Goal: Information Seeking & Learning: Learn about a topic

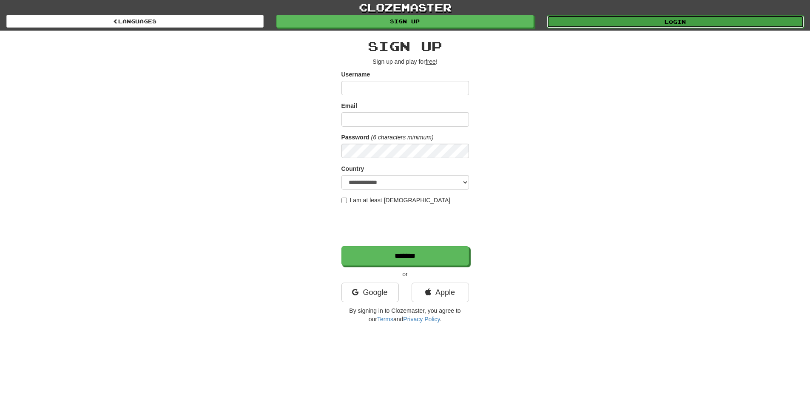
click at [587, 21] on link "Login" at bounding box center [674, 21] width 257 height 13
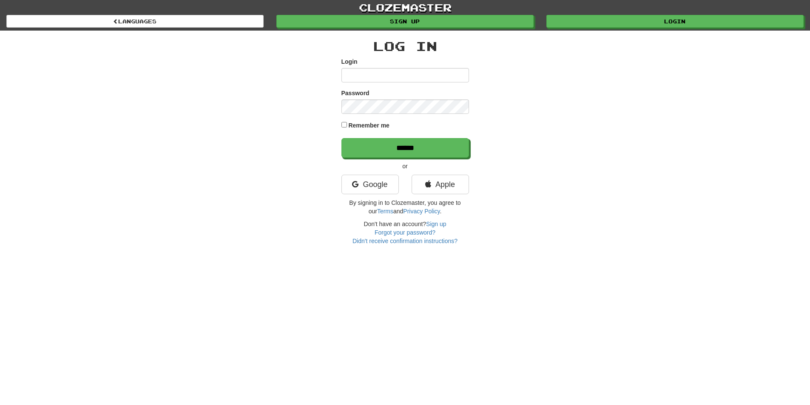
type input "**********"
click at [390, 158] on div "**********" at bounding box center [404, 142] width 127 height 206
click at [390, 156] on input "******" at bounding box center [405, 149] width 127 height 20
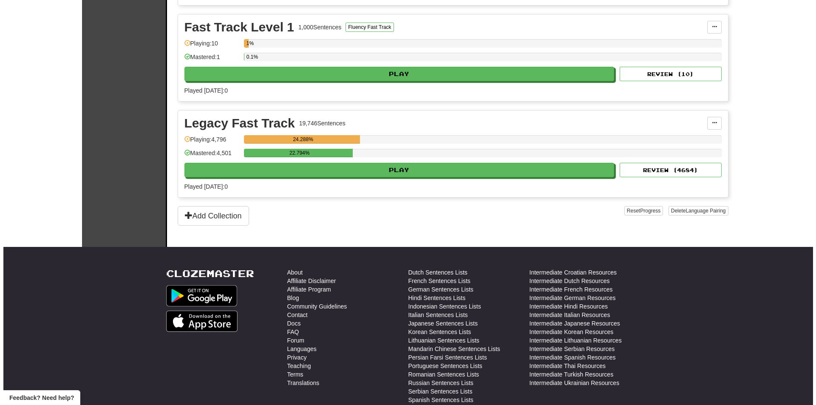
scroll to position [212, 0]
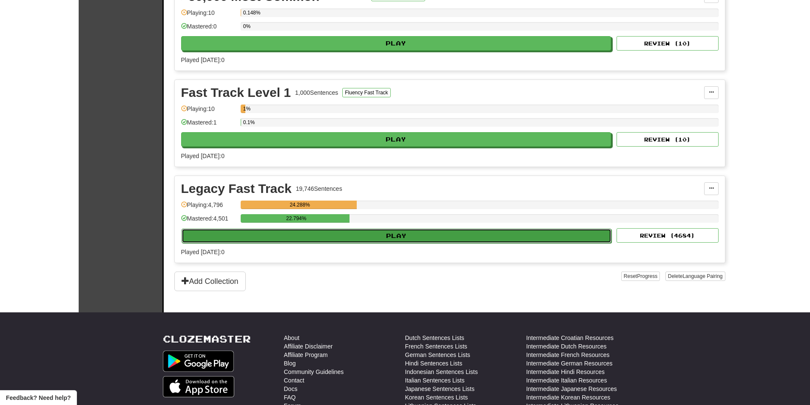
click at [470, 231] on button "Play" at bounding box center [396, 236] width 430 height 14
select select "**"
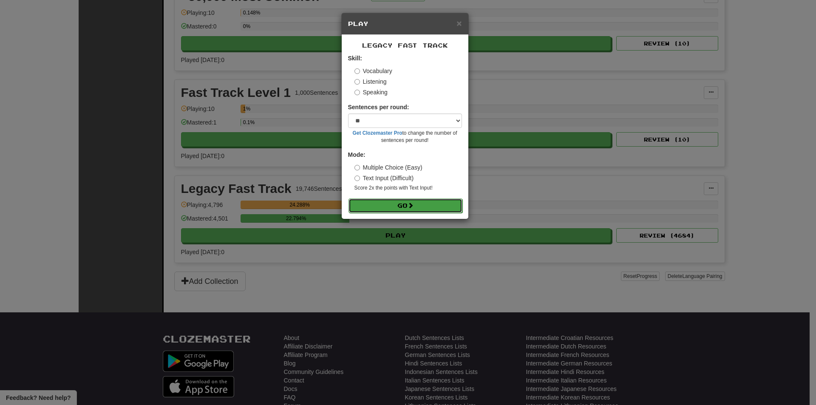
click at [419, 207] on button "Go" at bounding box center [405, 205] width 114 height 14
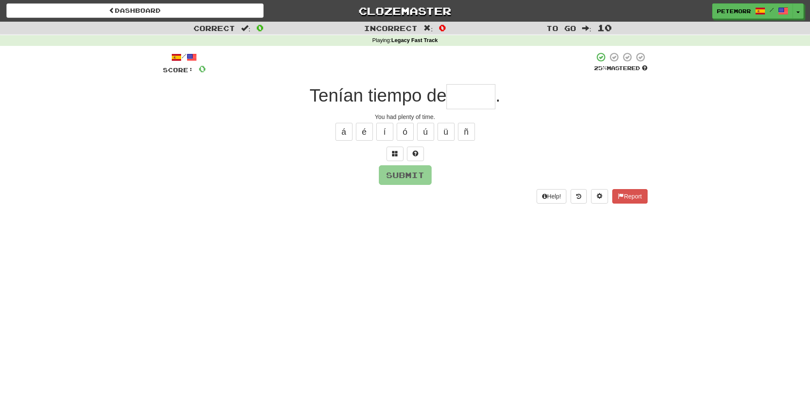
click at [472, 97] on input "text" at bounding box center [470, 96] width 49 height 25
type input "*"
type input "*****"
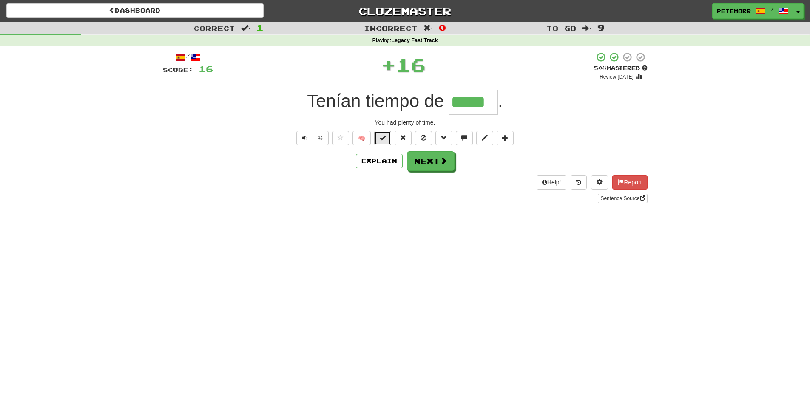
click at [379, 137] on button at bounding box center [382, 138] width 17 height 14
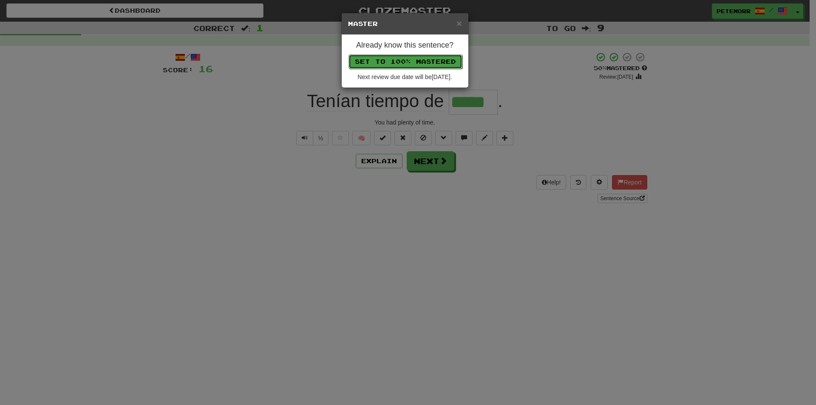
click at [390, 65] on button "Set to 100% Mastered" at bounding box center [405, 61] width 114 height 14
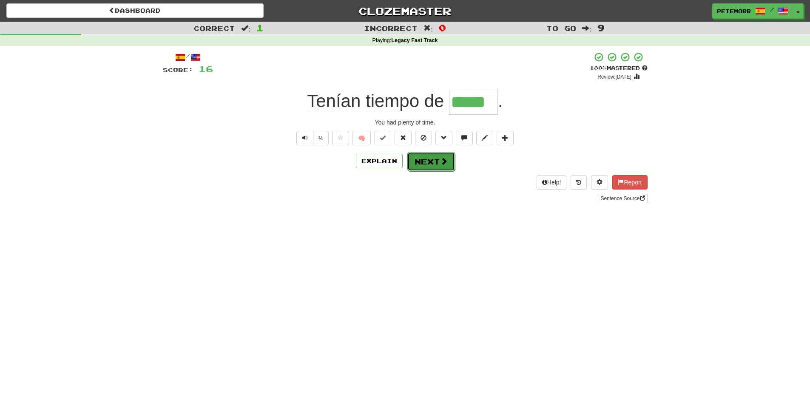
click at [425, 160] on button "Next" at bounding box center [431, 162] width 48 height 20
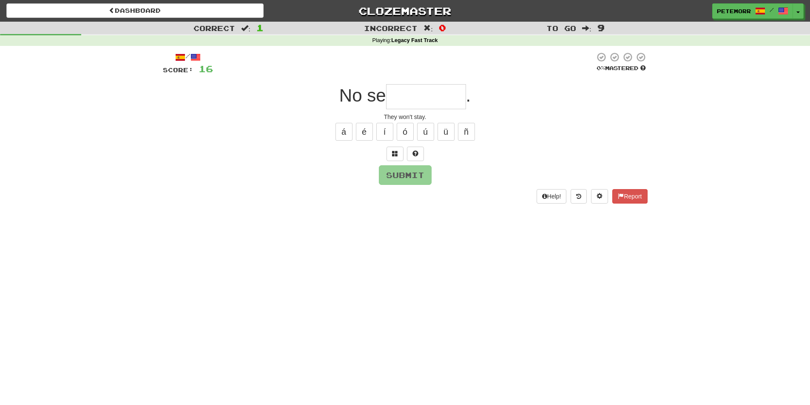
click at [410, 89] on input "text" at bounding box center [426, 96] width 80 height 25
click at [347, 129] on button "á" at bounding box center [343, 132] width 17 height 18
type input "********"
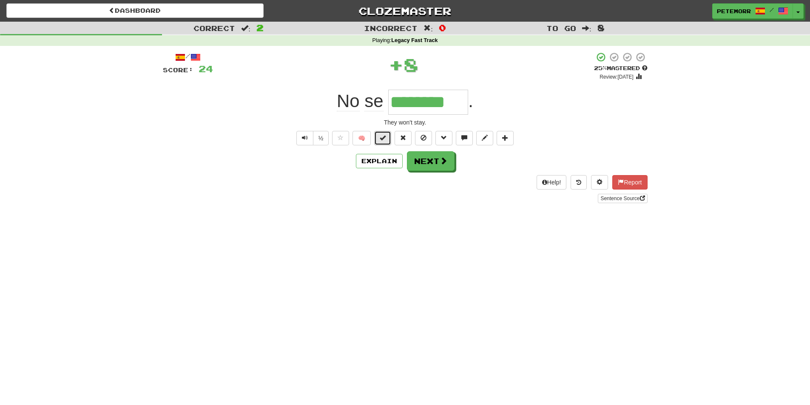
click at [379, 137] on button at bounding box center [382, 138] width 17 height 14
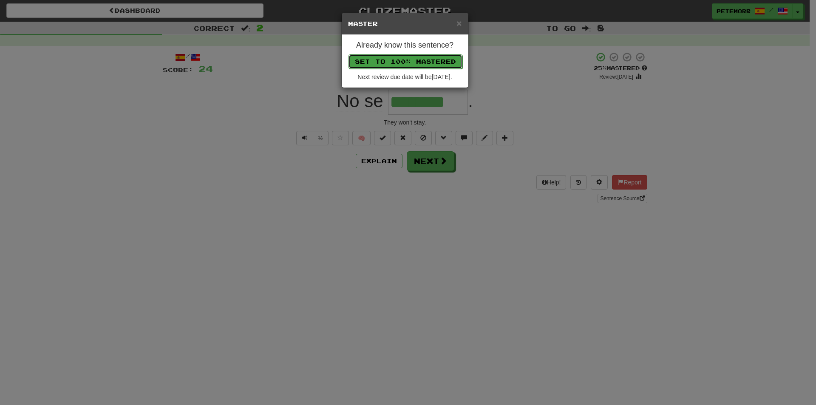
click at [411, 63] on button "Set to 100% Mastered" at bounding box center [405, 61] width 114 height 14
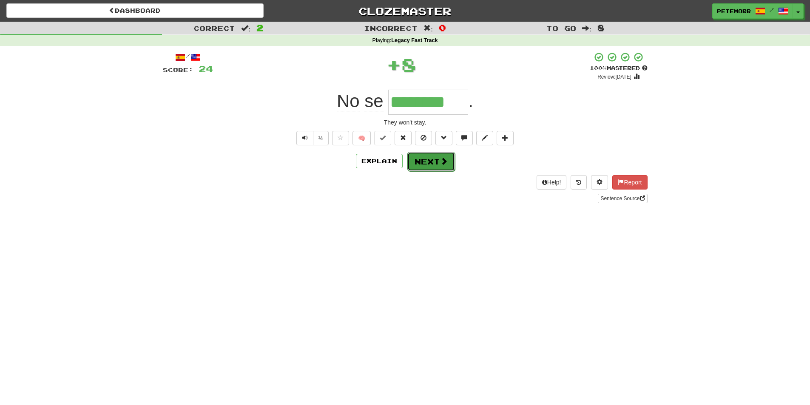
click at [446, 167] on button "Next" at bounding box center [431, 162] width 48 height 20
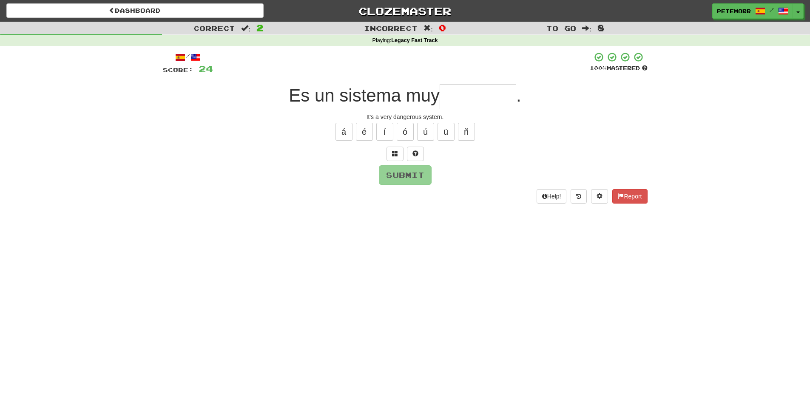
click at [483, 96] on input "text" at bounding box center [477, 96] width 76 height 25
type input "*********"
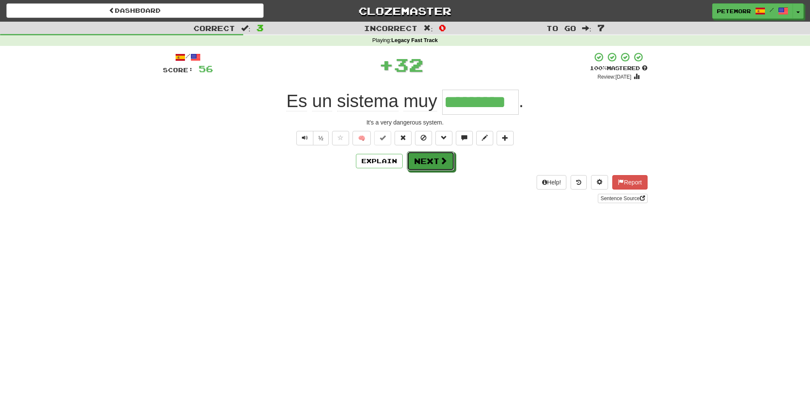
click at [428, 151] on button "Next" at bounding box center [431, 161] width 48 height 20
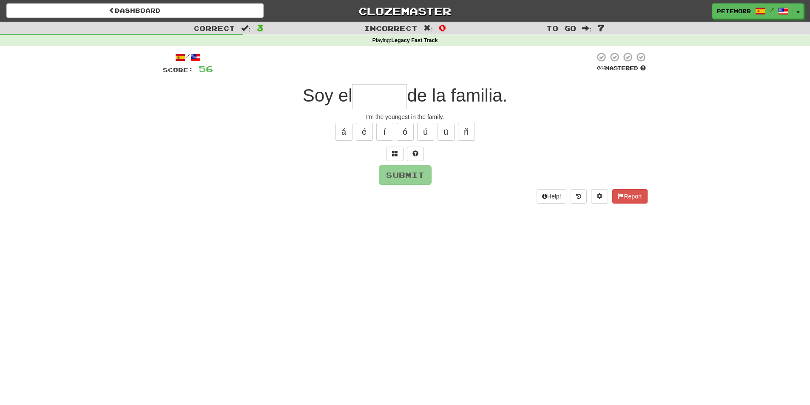
click at [426, 159] on div at bounding box center [405, 154] width 484 height 14
click at [385, 96] on input "text" at bounding box center [379, 96] width 55 height 25
type input "*"
type input "*****"
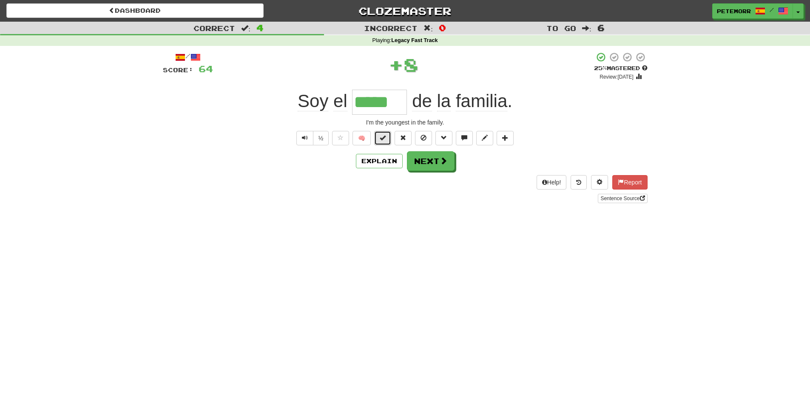
click at [381, 137] on span at bounding box center [382, 138] width 6 height 6
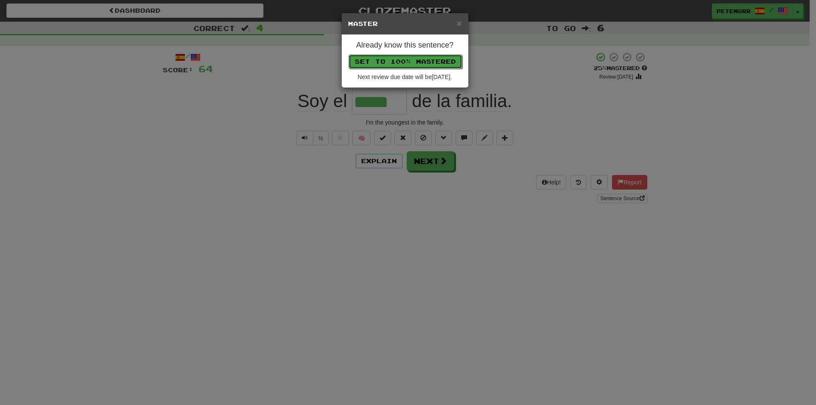
click at [381, 57] on button "Set to 100% Mastered" at bounding box center [405, 61] width 114 height 14
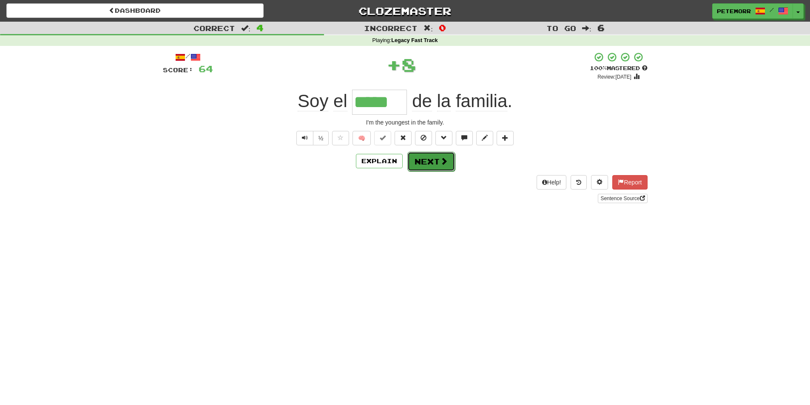
click at [440, 159] on span at bounding box center [444, 161] width 8 height 8
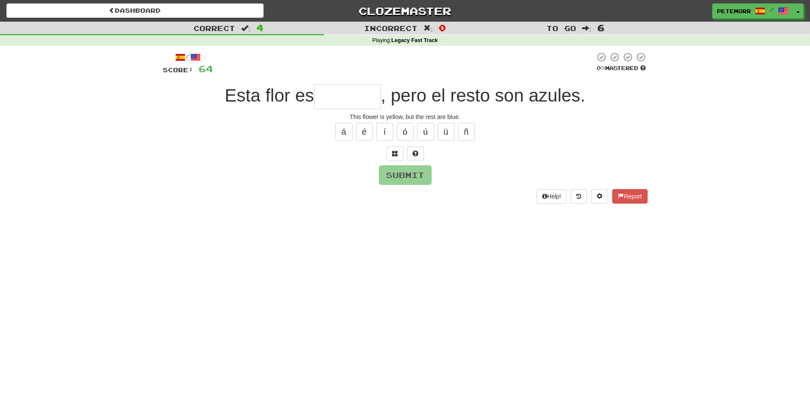
click at [349, 99] on input "text" at bounding box center [347, 96] width 67 height 25
type input "********"
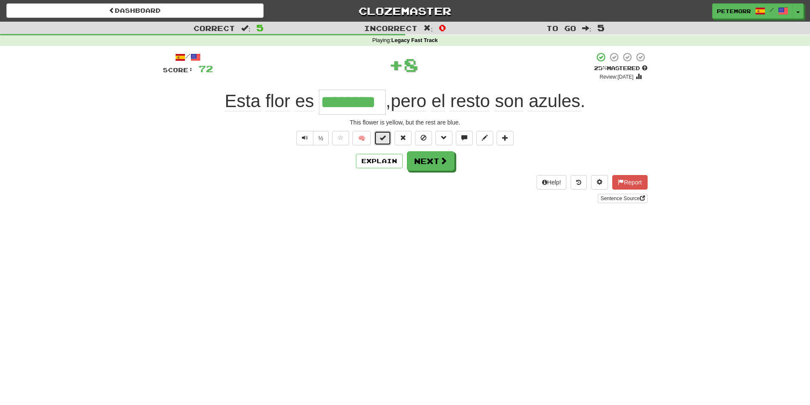
click at [378, 133] on button at bounding box center [382, 138] width 17 height 14
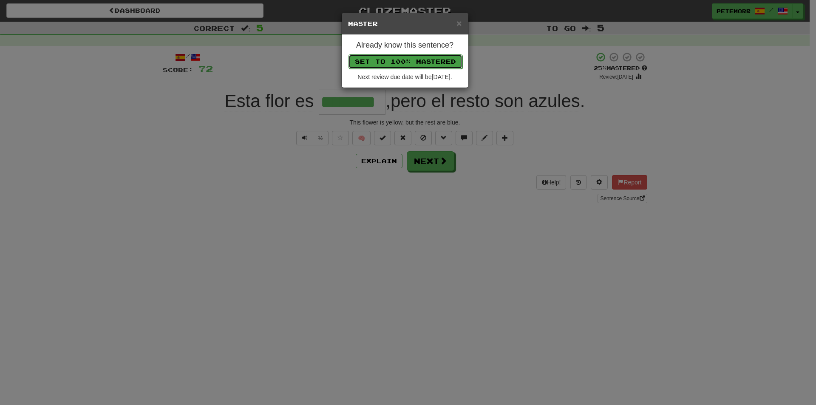
click at [395, 61] on button "Set to 100% Mastered" at bounding box center [405, 61] width 114 height 14
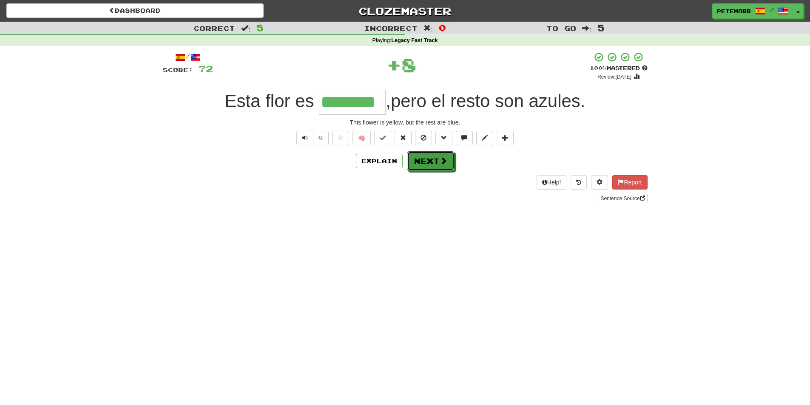
click at [435, 162] on button "Next" at bounding box center [431, 161] width 48 height 20
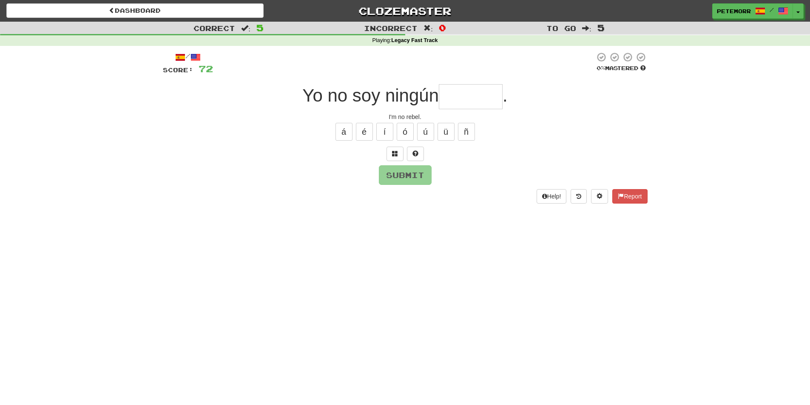
click at [457, 91] on input "text" at bounding box center [471, 96] width 64 height 25
type input "*******"
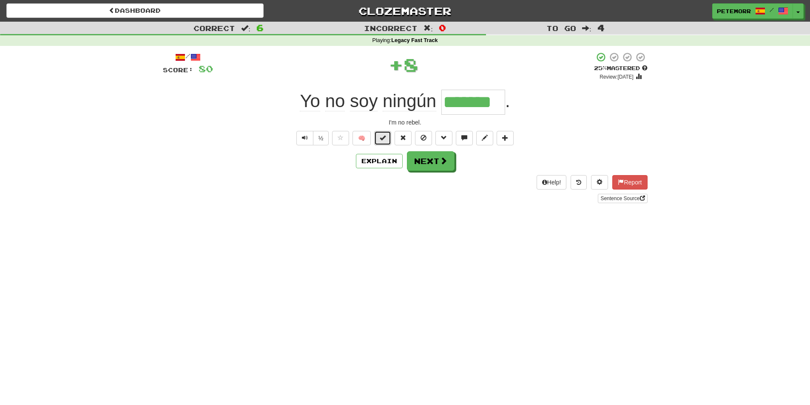
click at [382, 139] on span at bounding box center [382, 138] width 6 height 6
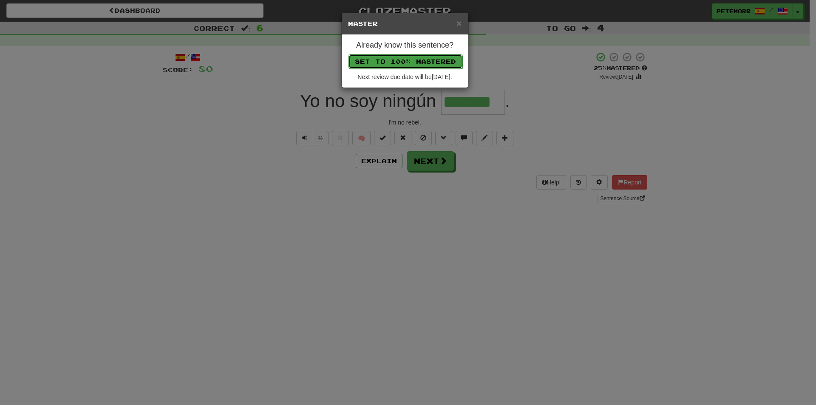
click at [395, 57] on button "Set to 100% Mastered" at bounding box center [405, 61] width 114 height 14
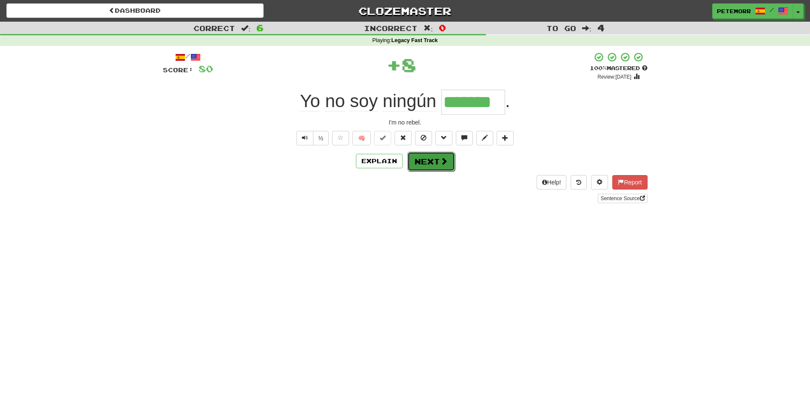
click at [441, 162] on span at bounding box center [444, 161] width 8 height 8
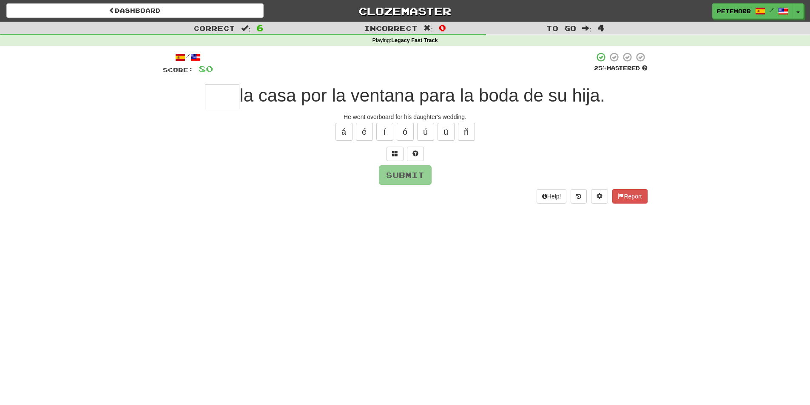
click at [215, 92] on input "text" at bounding box center [222, 96] width 34 height 25
type input "*"
click at [407, 132] on button "ó" at bounding box center [404, 132] width 17 height 18
click at [391, 173] on button "Submit" at bounding box center [405, 176] width 53 height 20
type input "****"
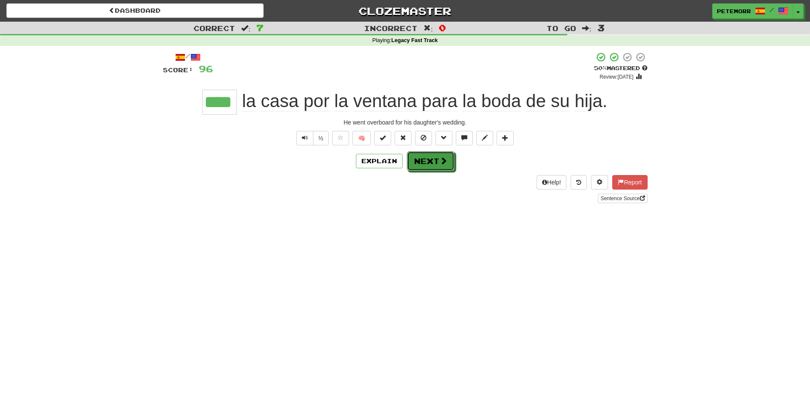
click at [435, 170] on button "Next" at bounding box center [431, 161] width 48 height 20
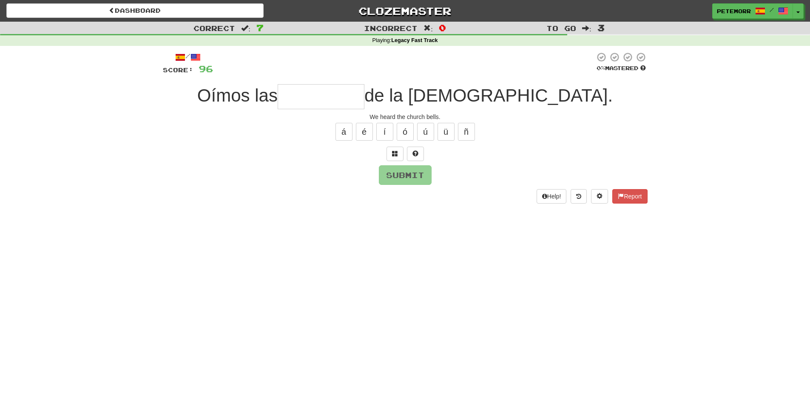
click at [364, 89] on input "text" at bounding box center [320, 96] width 87 height 25
click at [364, 94] on input "text" at bounding box center [320, 96] width 87 height 25
type input "*"
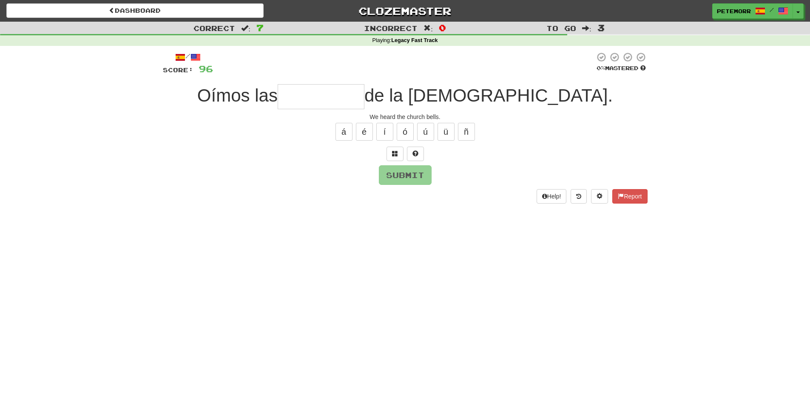
type input "*"
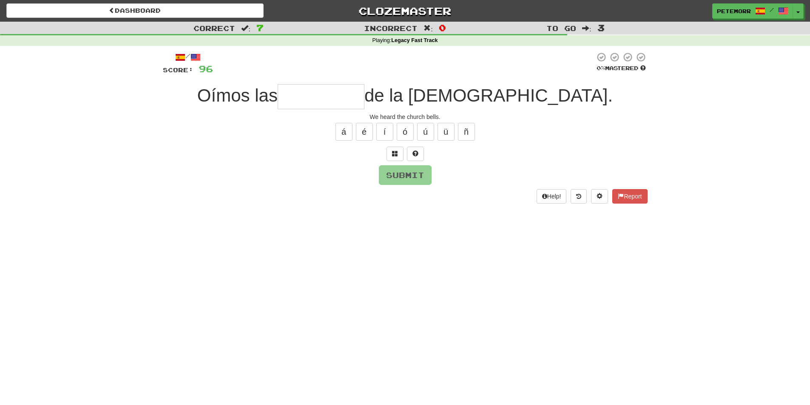
type input "*"
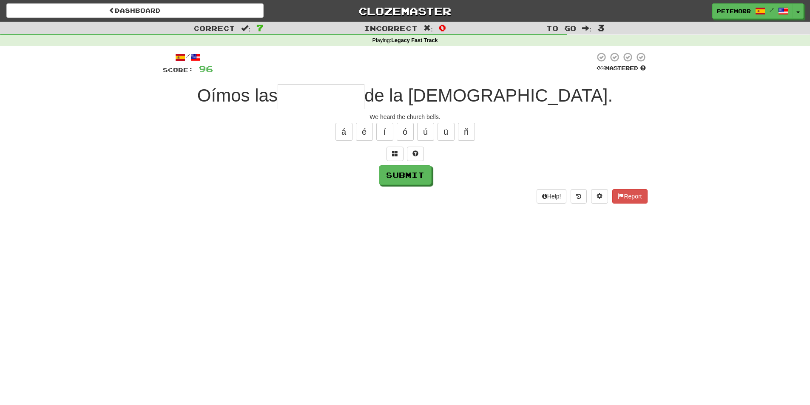
type input "*"
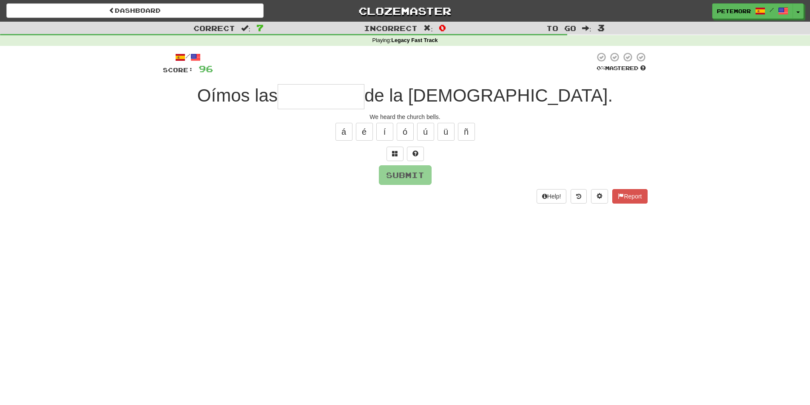
type input "*"
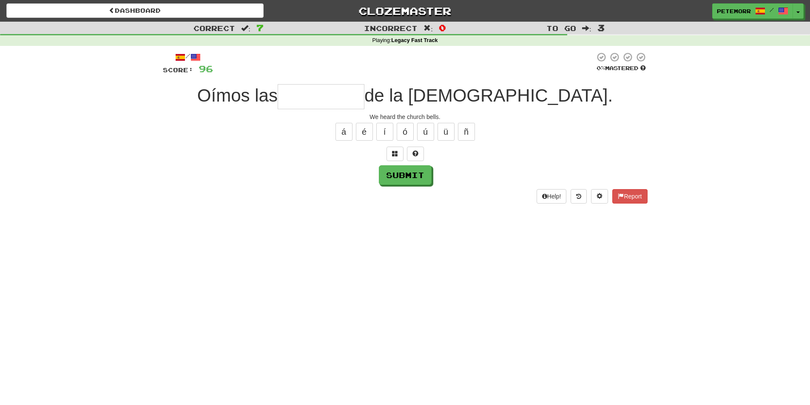
type input "*"
type input "********"
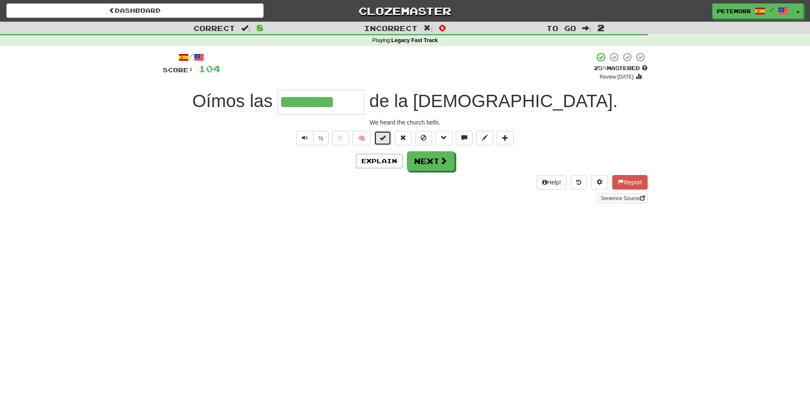
click at [381, 136] on span at bounding box center [382, 138] width 6 height 6
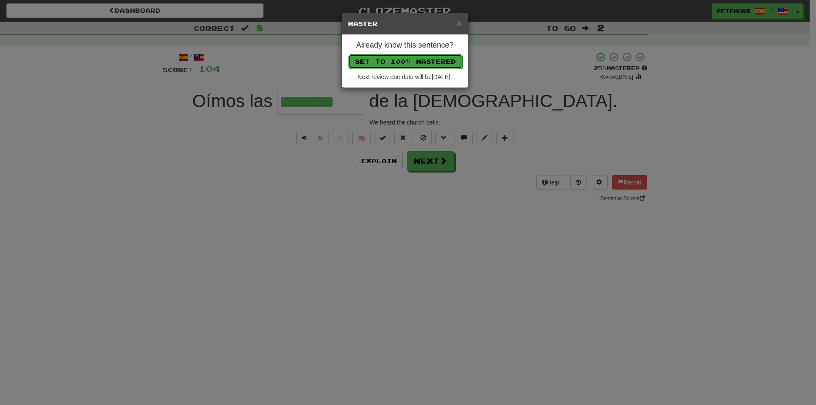
click at [410, 63] on button "Set to 100% Mastered" at bounding box center [405, 61] width 114 height 14
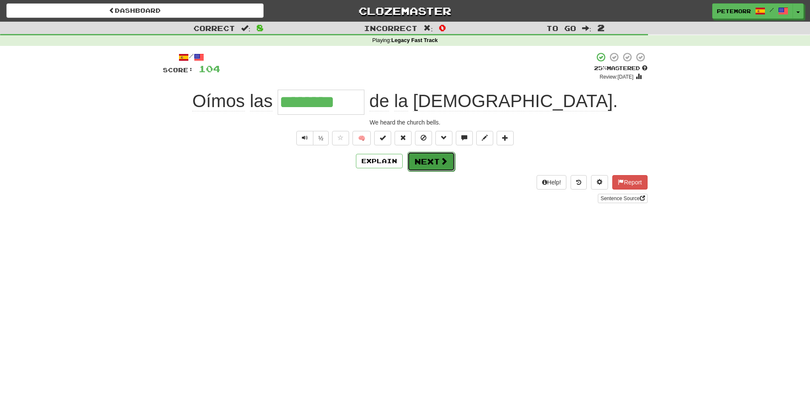
click at [440, 169] on button "Next" at bounding box center [431, 162] width 48 height 20
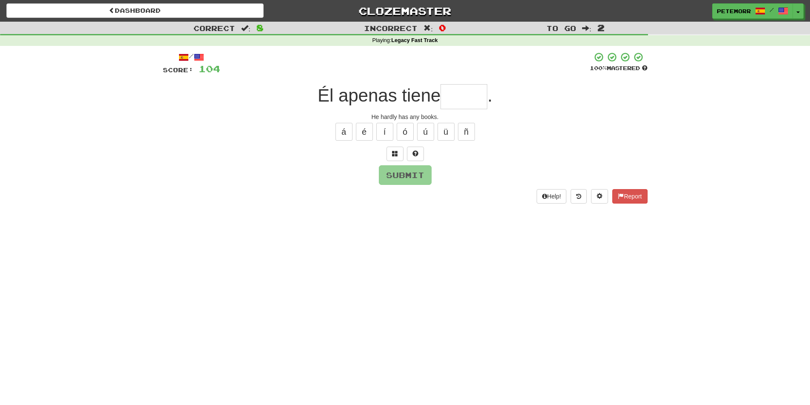
click at [473, 96] on input "text" at bounding box center [463, 96] width 47 height 25
type input "******"
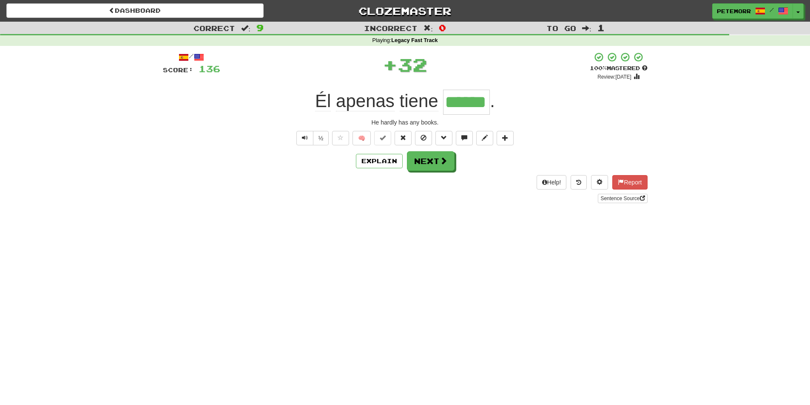
click at [454, 159] on div "Explain Next" at bounding box center [405, 161] width 484 height 20
click at [440, 163] on span at bounding box center [444, 161] width 8 height 8
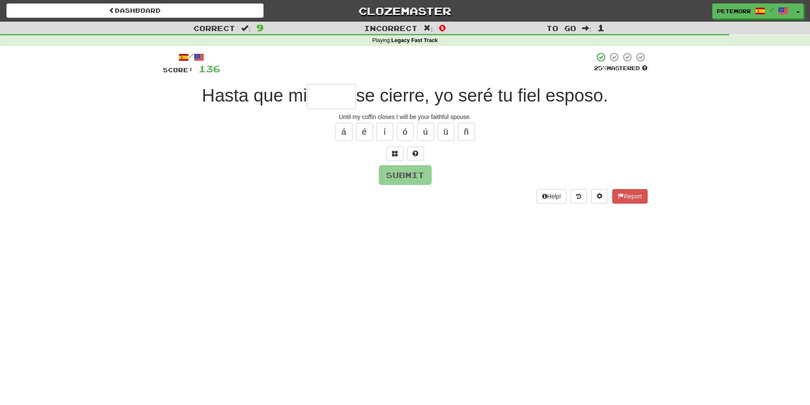
click at [315, 96] on input "text" at bounding box center [331, 96] width 49 height 25
click at [316, 96] on input "text" at bounding box center [331, 96] width 49 height 25
click at [317, 95] on input "text" at bounding box center [331, 96] width 49 height 25
type input "*"
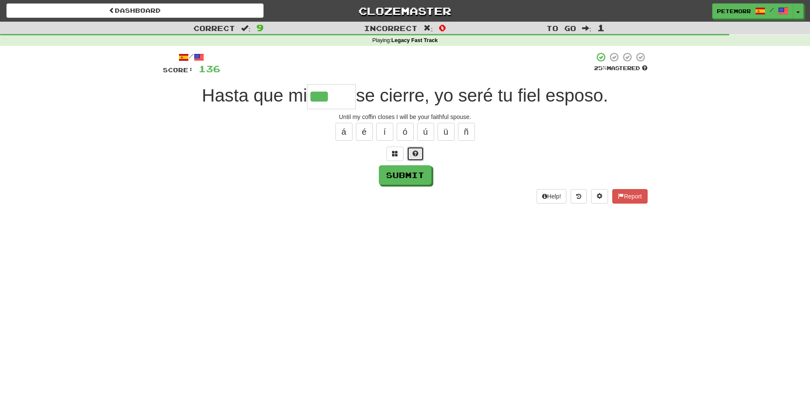
click at [422, 152] on button at bounding box center [415, 154] width 17 height 14
type input "*****"
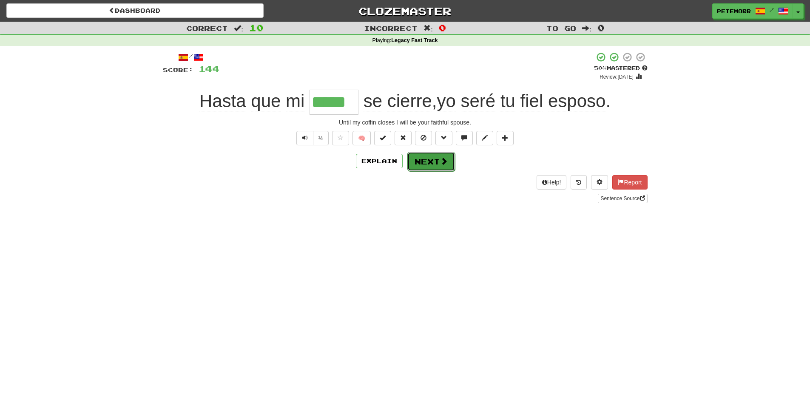
click at [444, 157] on span at bounding box center [444, 161] width 8 height 8
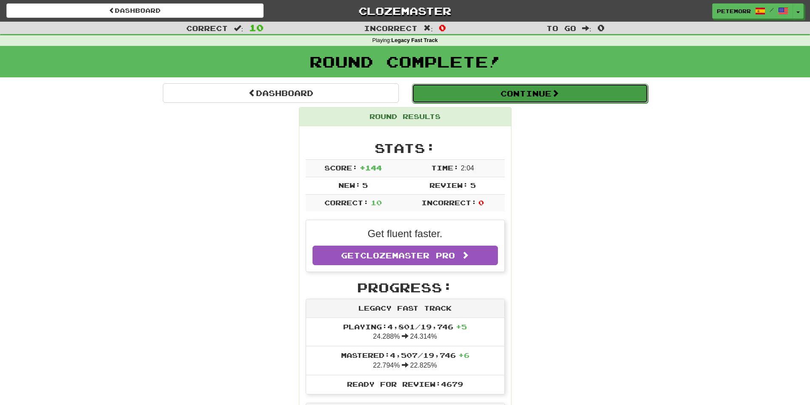
click at [481, 98] on button "Continue" at bounding box center [530, 94] width 236 height 20
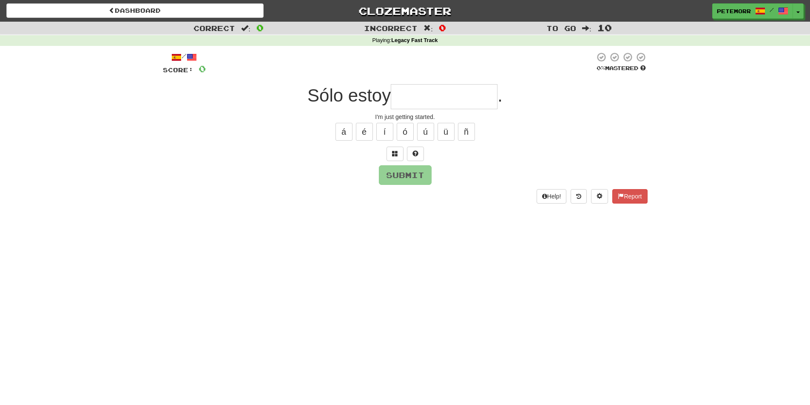
click at [435, 98] on input "text" at bounding box center [444, 96] width 107 height 25
type input "*"
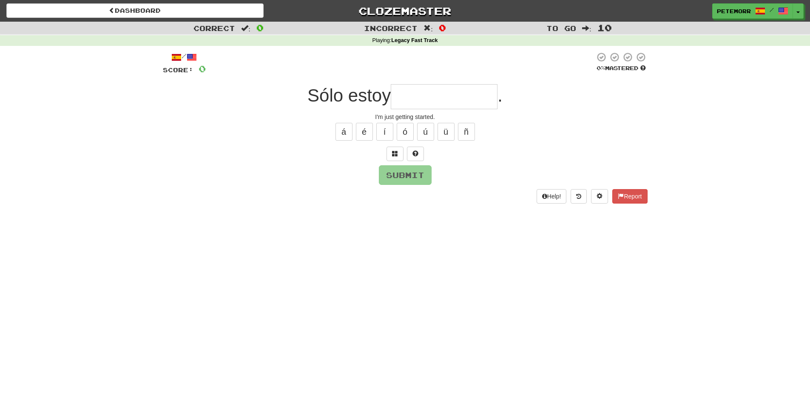
type input "*"
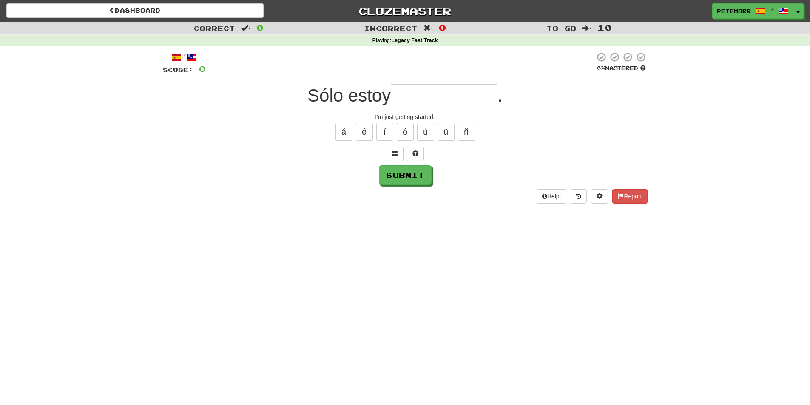
type input "*"
click at [419, 153] on button at bounding box center [415, 154] width 17 height 14
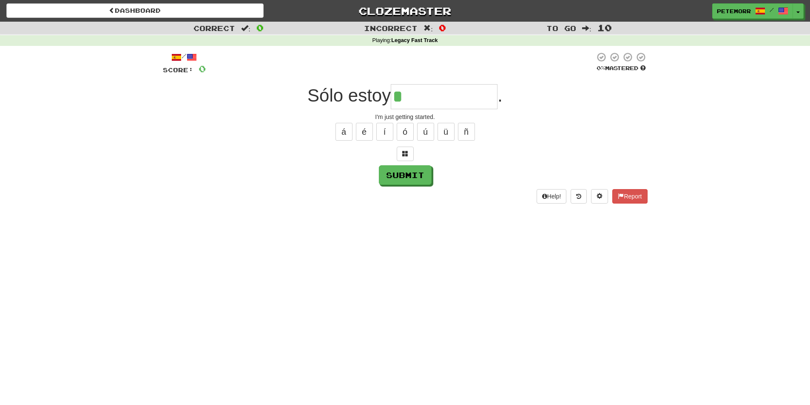
click at [438, 100] on input "*" at bounding box center [444, 96] width 107 height 25
type input "**********"
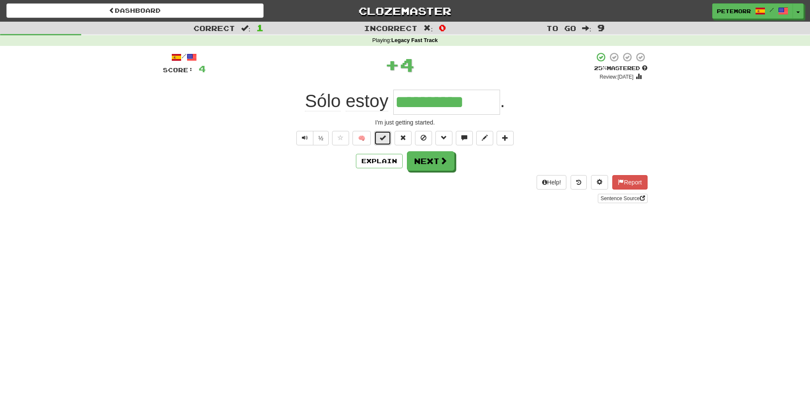
click at [385, 140] on span at bounding box center [382, 138] width 6 height 6
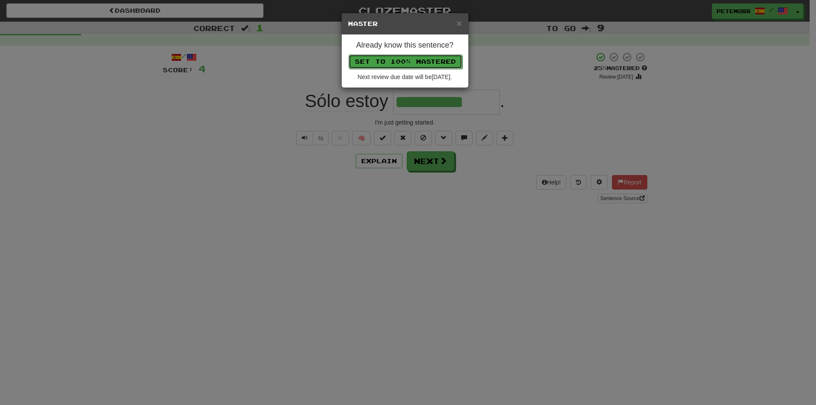
click at [386, 60] on button "Set to 100% Mastered" at bounding box center [405, 61] width 114 height 14
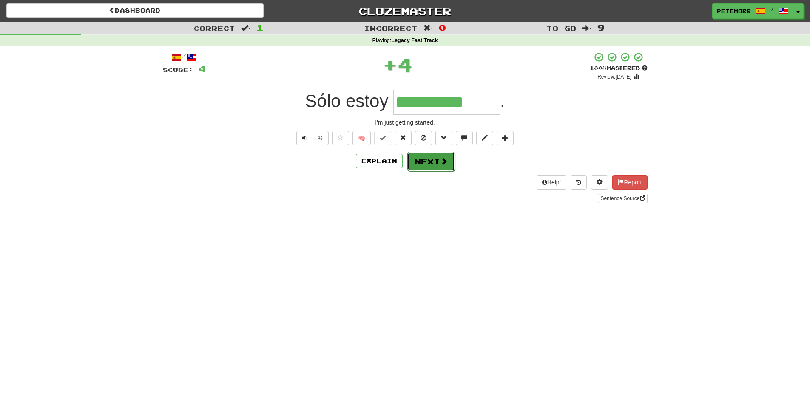
click at [424, 166] on button "Next" at bounding box center [431, 162] width 48 height 20
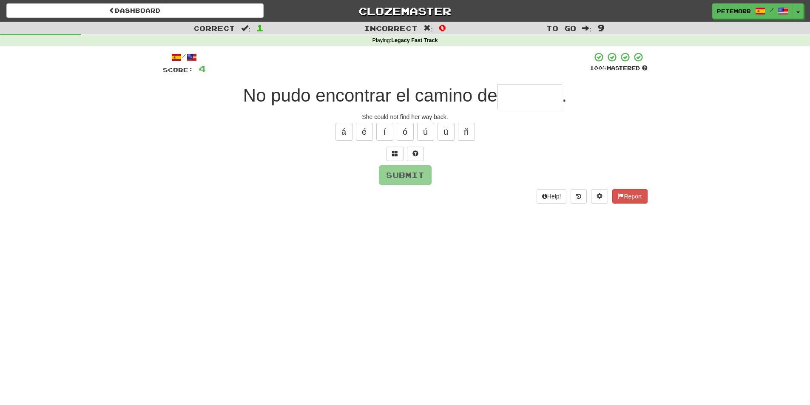
click at [535, 98] on input "text" at bounding box center [529, 96] width 65 height 25
type input "*"
type input "*******"
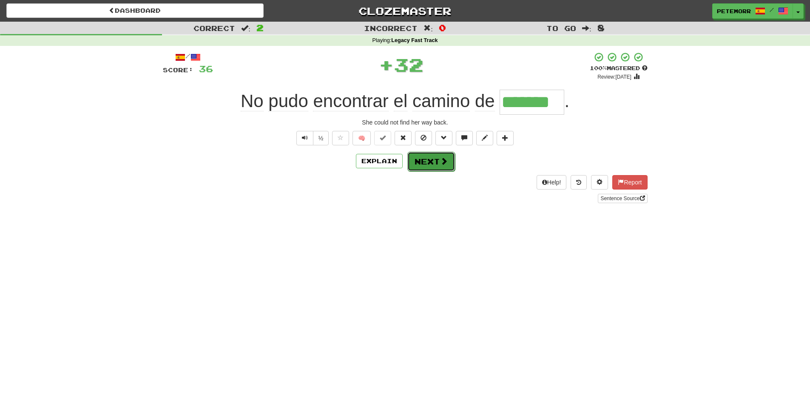
click at [434, 168] on button "Next" at bounding box center [431, 162] width 48 height 20
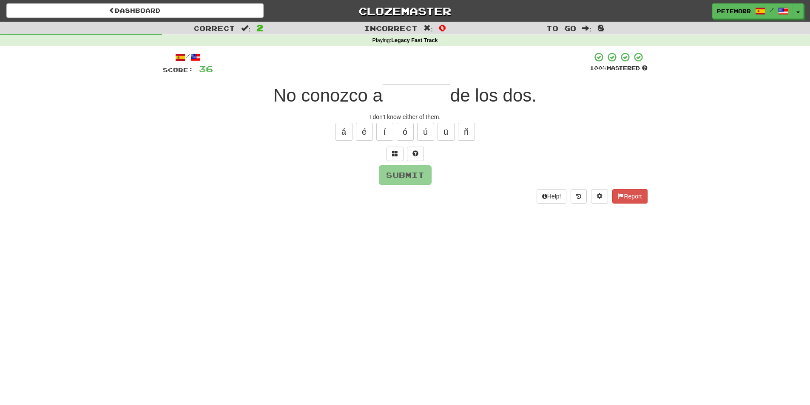
click at [415, 90] on input "text" at bounding box center [416, 96] width 68 height 25
type input "*******"
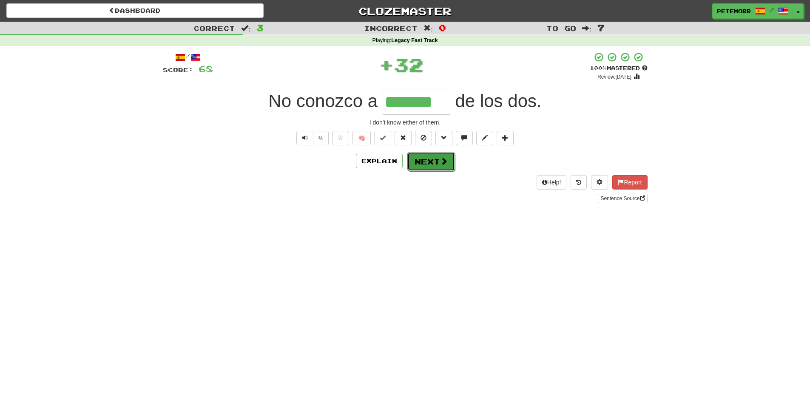
click at [419, 166] on button "Next" at bounding box center [431, 162] width 48 height 20
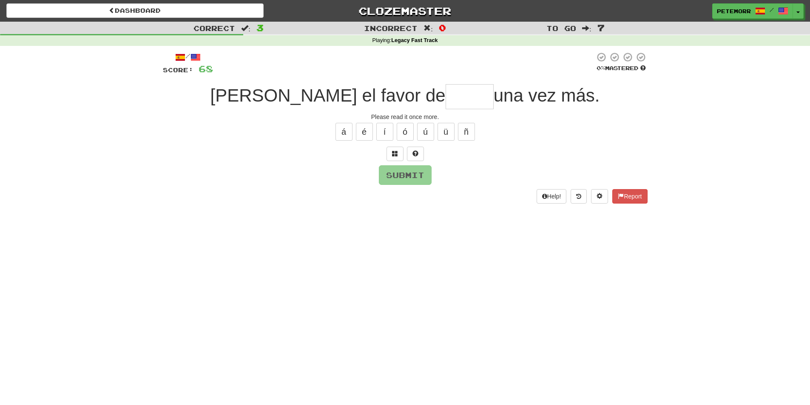
click at [445, 98] on input "text" at bounding box center [469, 96] width 48 height 25
type input "******"
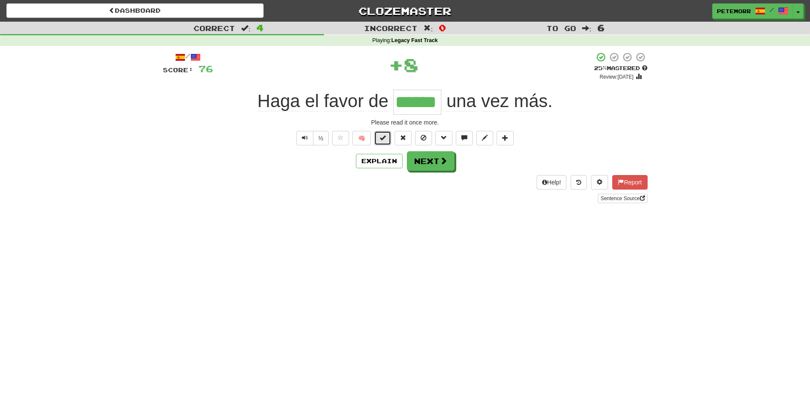
click at [379, 140] on button at bounding box center [382, 138] width 17 height 14
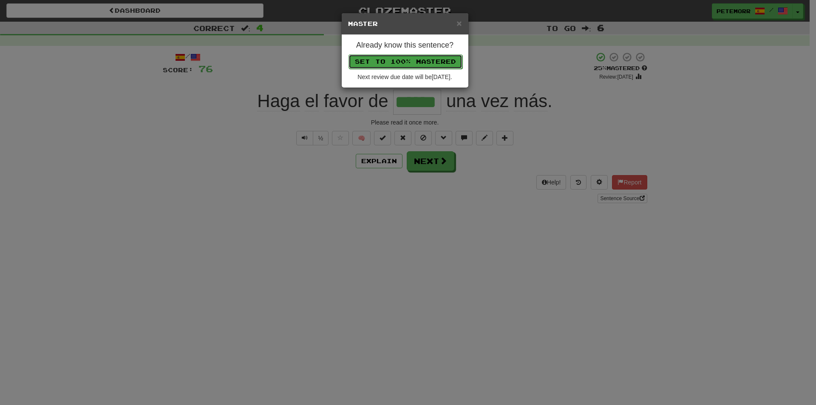
click at [398, 62] on button "Set to 100% Mastered" at bounding box center [405, 61] width 114 height 14
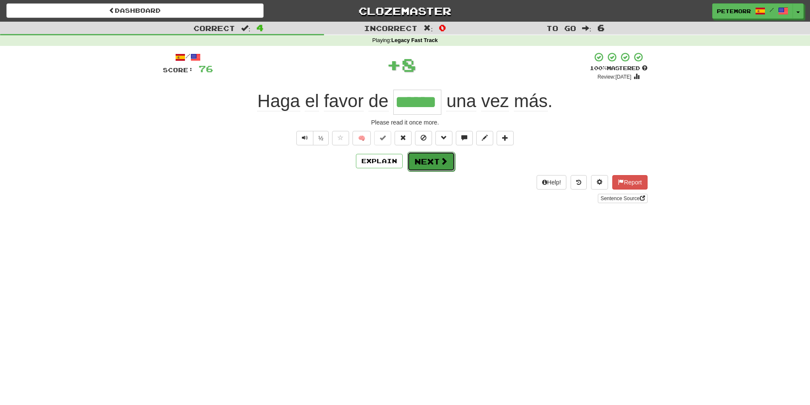
click at [423, 165] on button "Next" at bounding box center [431, 162] width 48 height 20
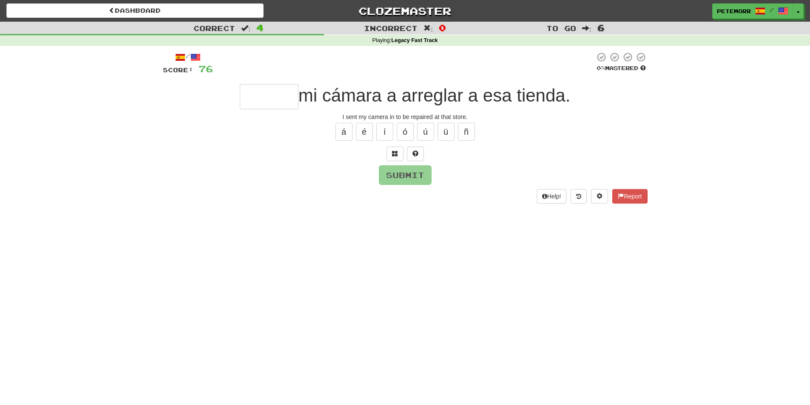
click at [265, 98] on input "text" at bounding box center [269, 96] width 59 height 25
type input "*"
click at [367, 130] on button "é" at bounding box center [364, 132] width 17 height 18
click at [416, 175] on button "Submit" at bounding box center [405, 176] width 53 height 20
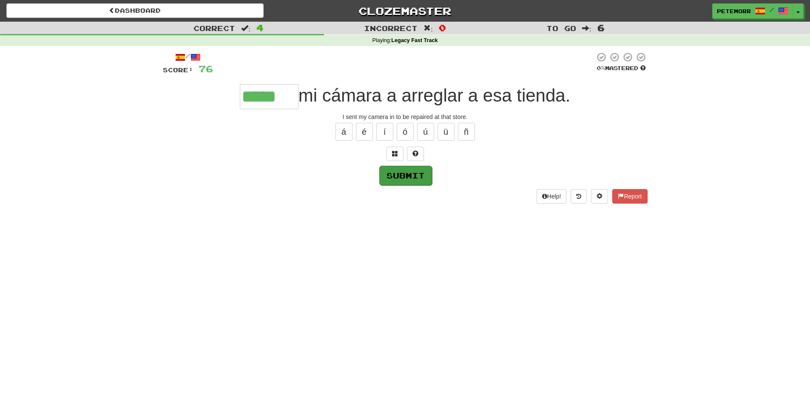
type input "*****"
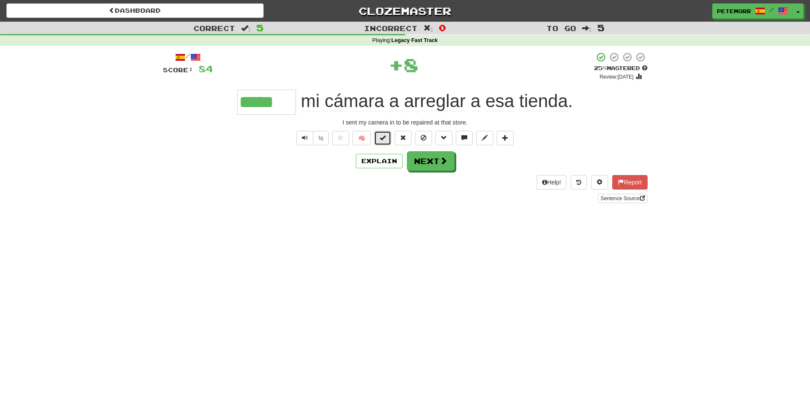
click at [387, 136] on button at bounding box center [382, 138] width 17 height 14
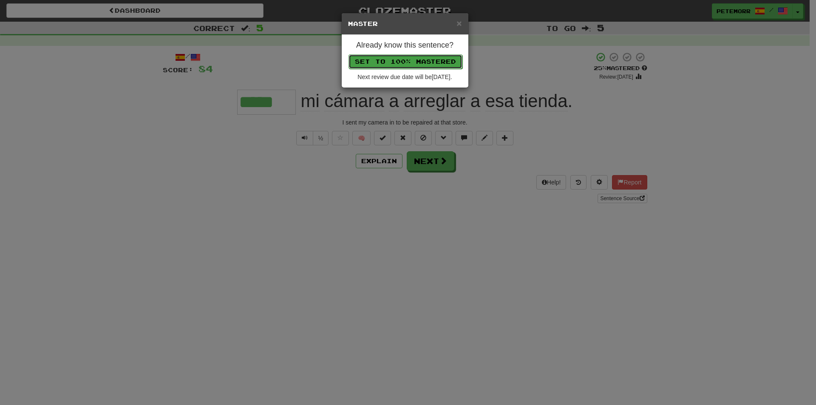
click at [385, 59] on button "Set to 100% Mastered" at bounding box center [405, 61] width 114 height 14
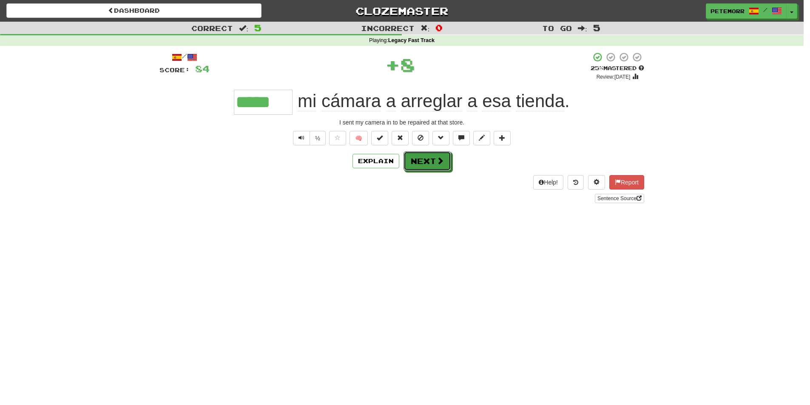
click at [434, 169] on button "Next" at bounding box center [427, 161] width 48 height 20
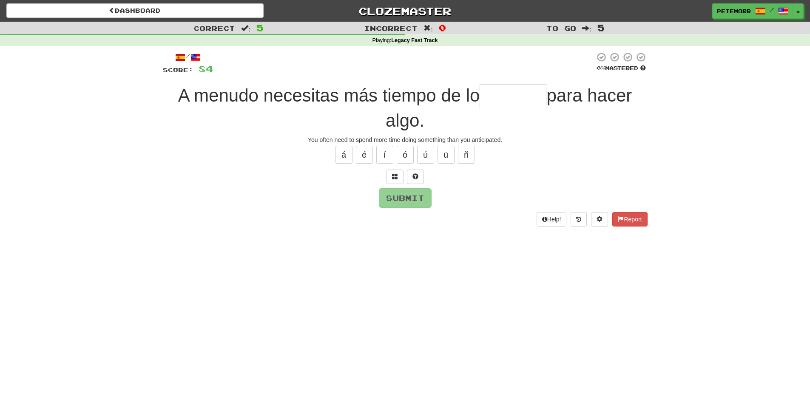
click at [496, 99] on input "text" at bounding box center [512, 96] width 67 height 25
click at [497, 99] on input "text" at bounding box center [512, 96] width 67 height 25
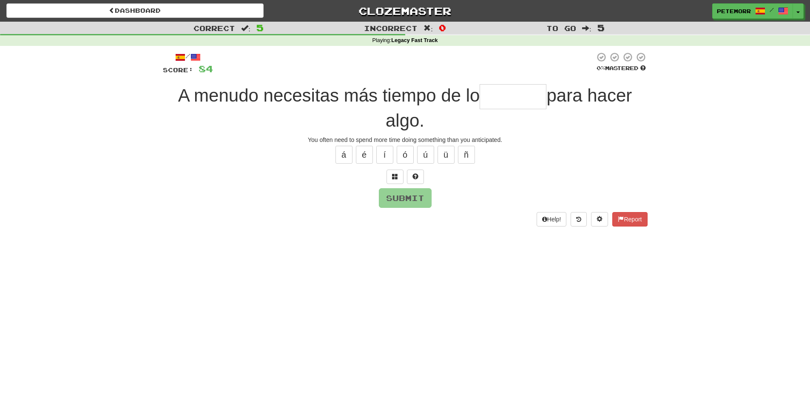
click at [500, 99] on input "text" at bounding box center [512, 96] width 67 height 25
click at [501, 99] on input "text" at bounding box center [512, 96] width 67 height 25
type input "*"
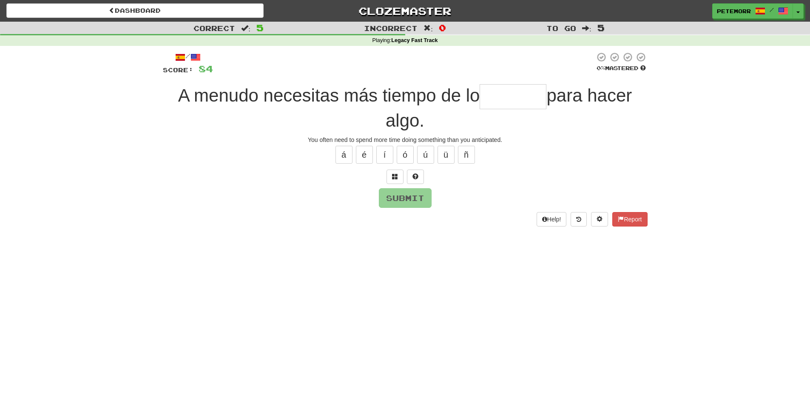
type input "*"
click at [416, 182] on button at bounding box center [415, 177] width 17 height 14
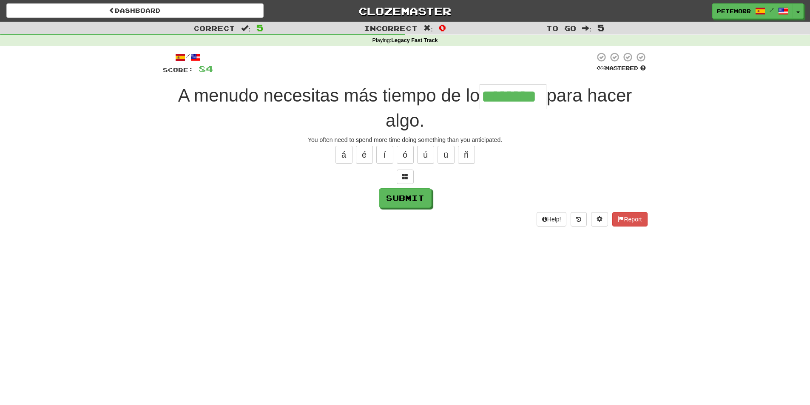
type input "********"
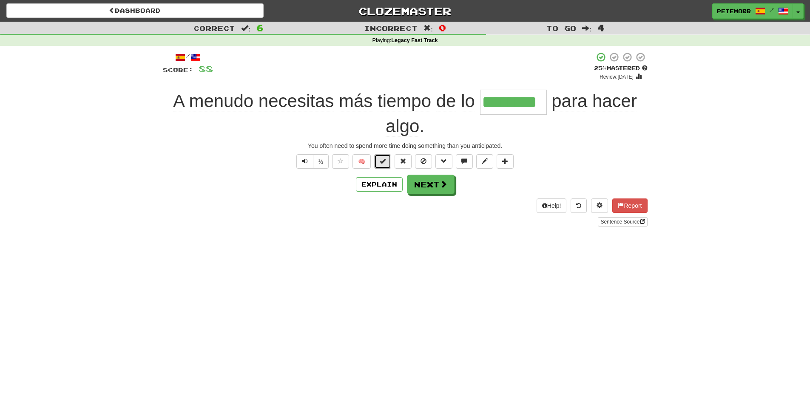
click at [389, 159] on button at bounding box center [382, 161] width 17 height 14
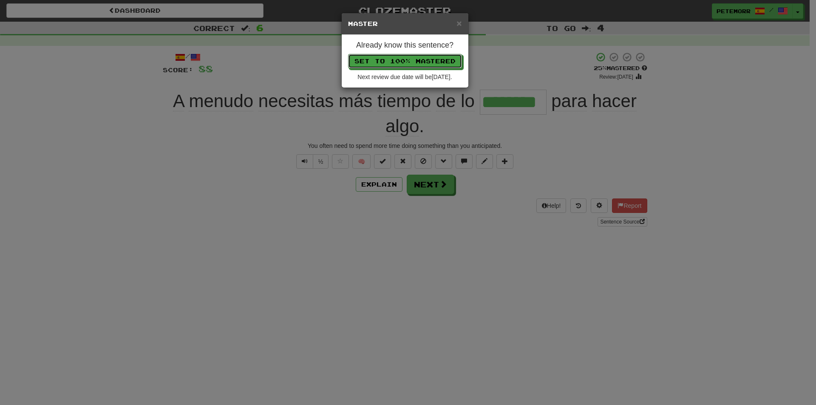
drag, startPoint x: 408, startPoint y: 62, endPoint x: 493, endPoint y: 109, distance: 97.9
click at [494, 110] on div "× Master Already know this sentence? Set to 100% Mastered Next review due date …" at bounding box center [408, 202] width 816 height 405
click at [462, 23] on div "× Master" at bounding box center [405, 24] width 127 height 22
click at [461, 18] on div "× Master" at bounding box center [405, 24] width 127 height 22
click at [457, 22] on span "×" at bounding box center [458, 23] width 5 height 10
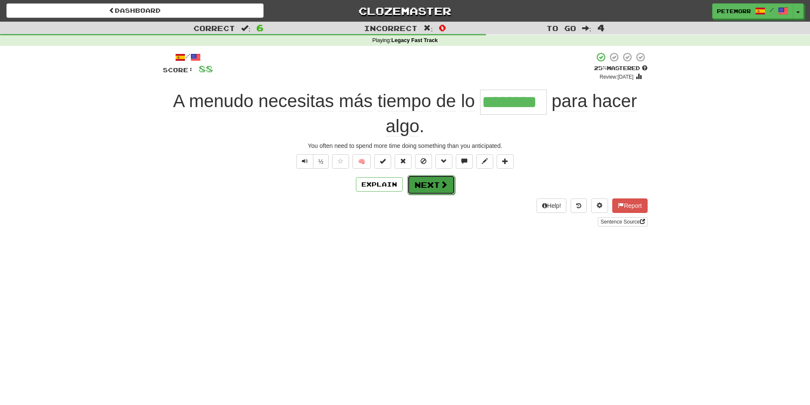
click at [444, 192] on button "Next" at bounding box center [431, 185] width 48 height 20
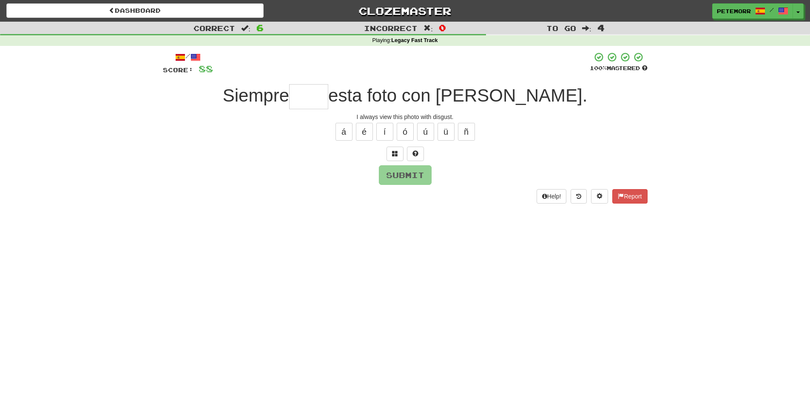
click at [328, 100] on input "text" at bounding box center [308, 96] width 39 height 25
type input "*"
type input "****"
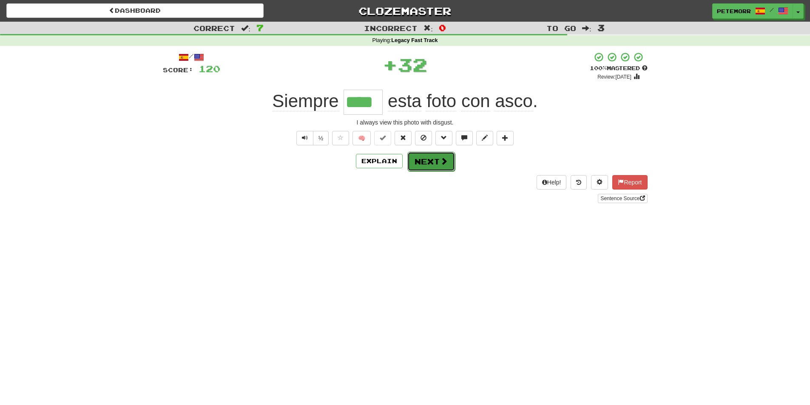
click at [429, 160] on button "Next" at bounding box center [431, 162] width 48 height 20
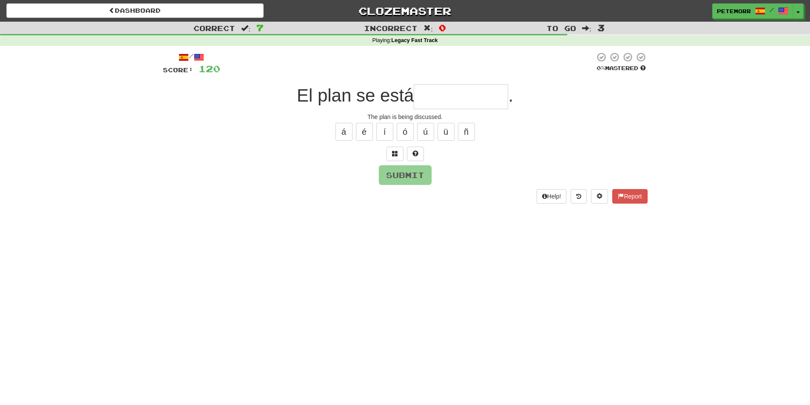
click at [456, 100] on input "text" at bounding box center [460, 96] width 94 height 25
type input "**********"
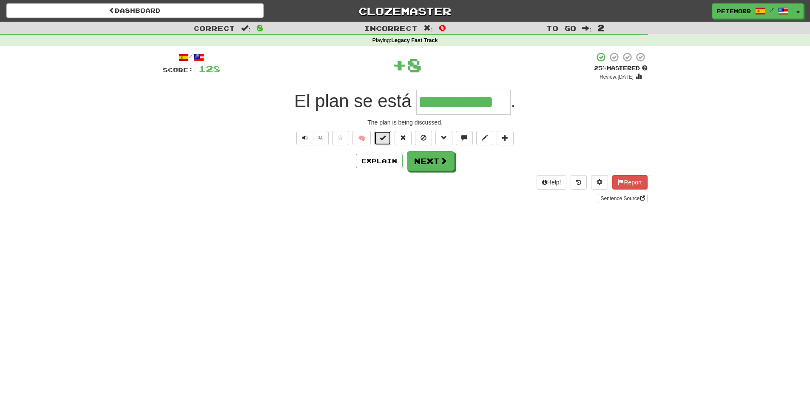
click at [380, 142] on button at bounding box center [382, 138] width 17 height 14
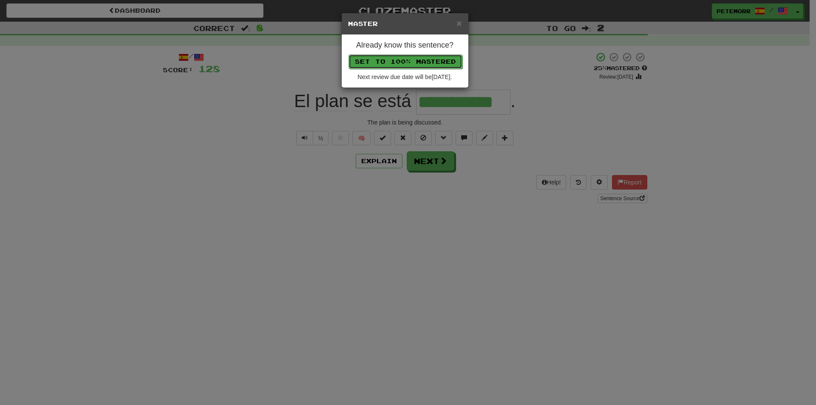
click at [377, 58] on button "Set to 100% Mastered" at bounding box center [405, 61] width 114 height 14
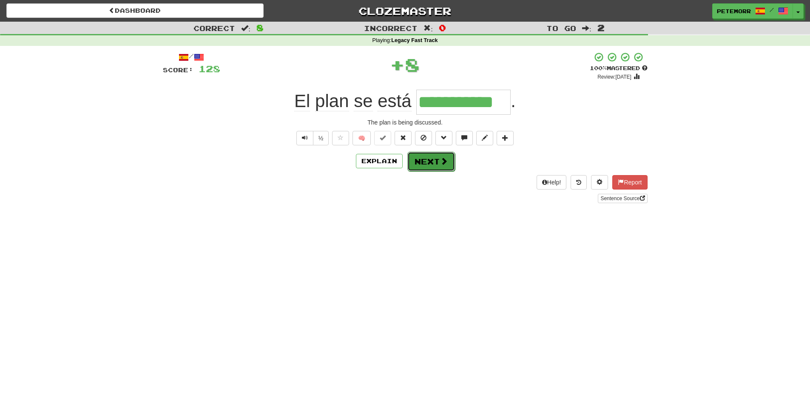
click at [440, 162] on span at bounding box center [444, 161] width 8 height 8
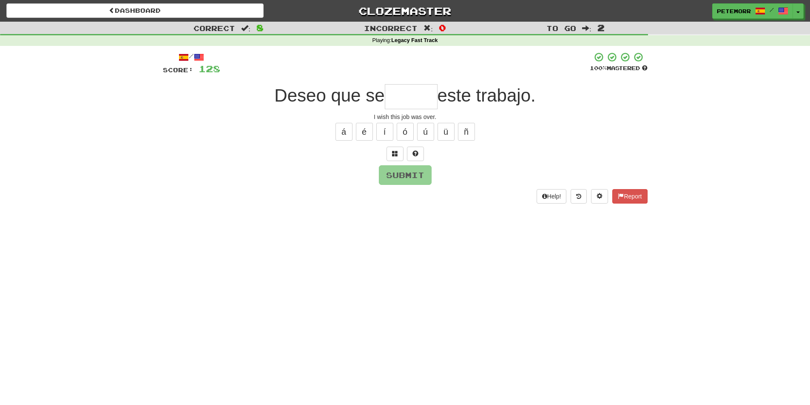
click at [404, 102] on input "text" at bounding box center [411, 96] width 53 height 25
type input "*"
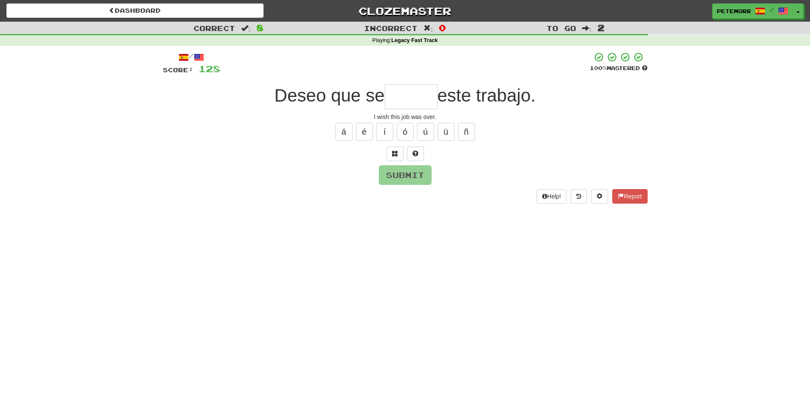
type input "*"
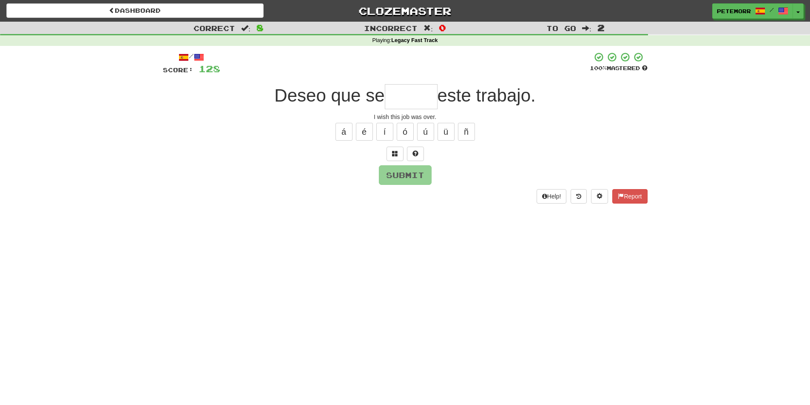
type input "*"
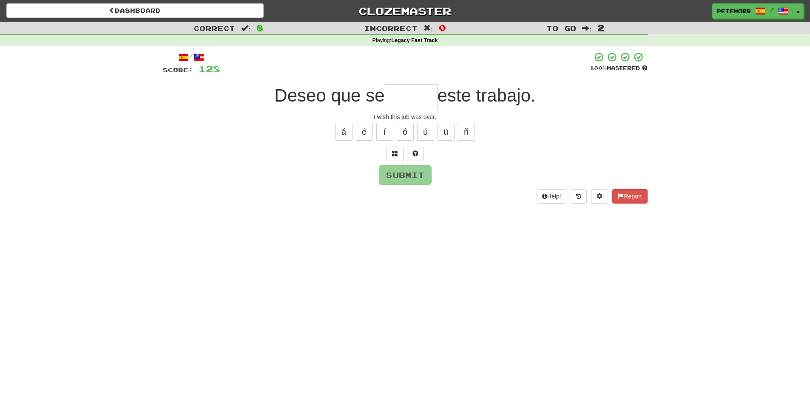
type input "*"
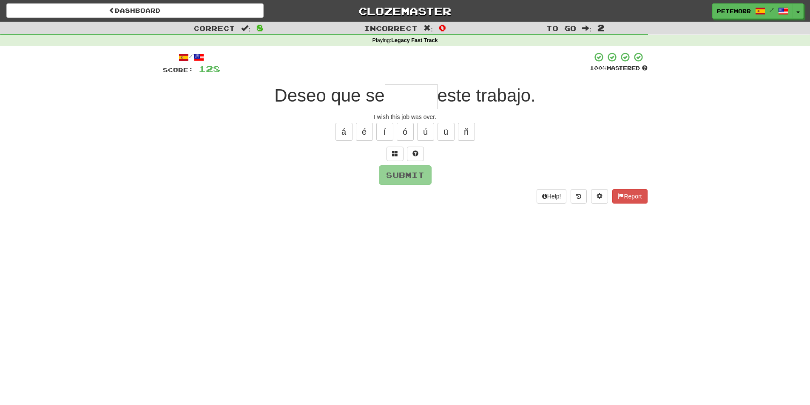
type input "*"
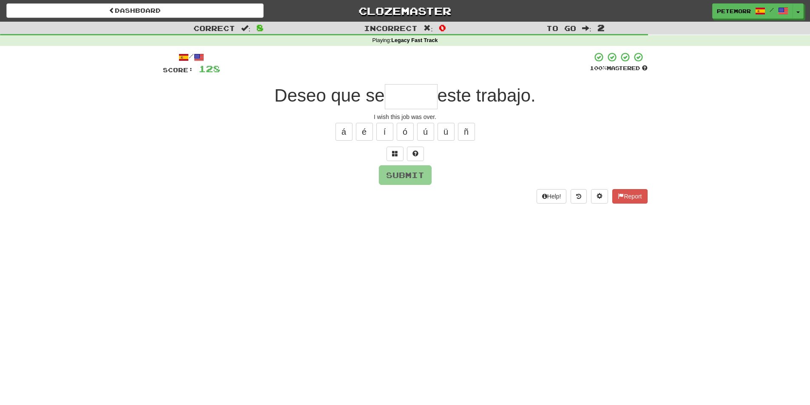
type input "*"
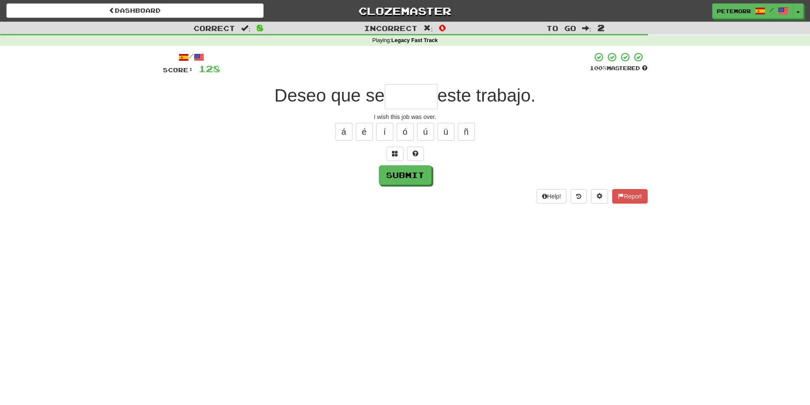
type input "*"
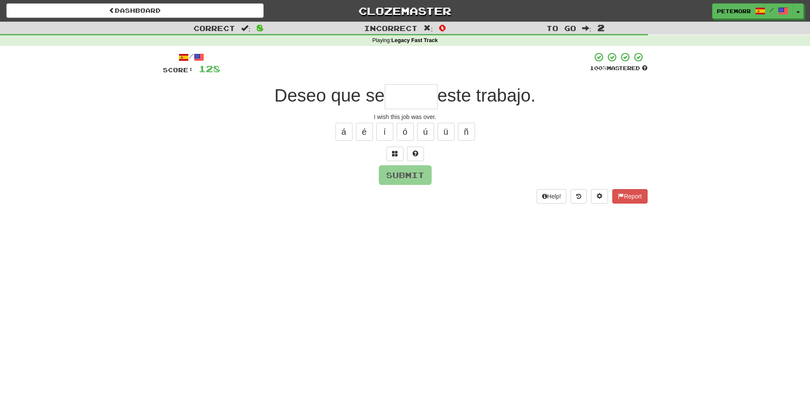
type input "*"
type input "*****"
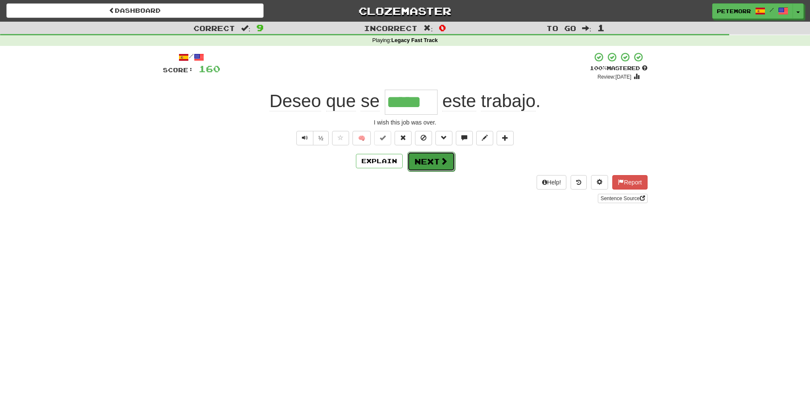
click at [440, 163] on span at bounding box center [444, 161] width 8 height 8
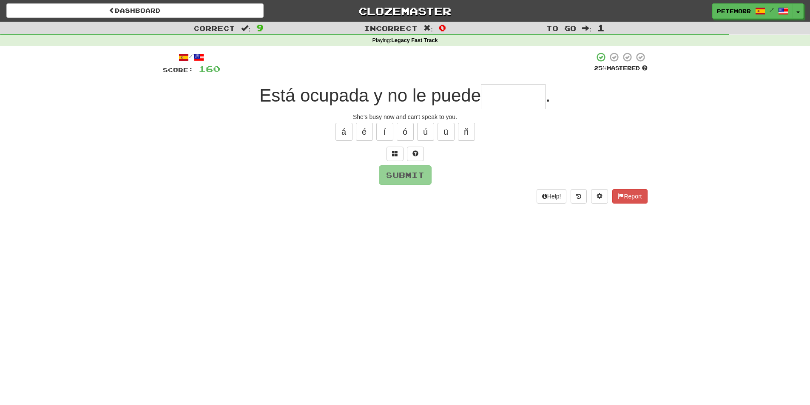
click at [522, 94] on input "text" at bounding box center [513, 96] width 65 height 25
type input "*"
type input "*******"
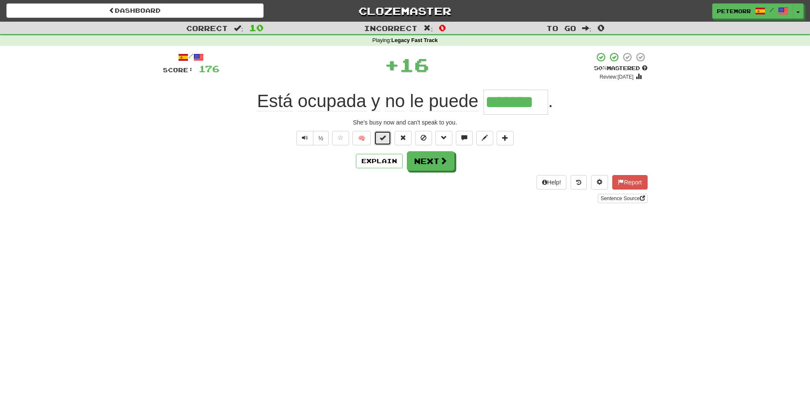
click at [385, 137] on span at bounding box center [382, 138] width 6 height 6
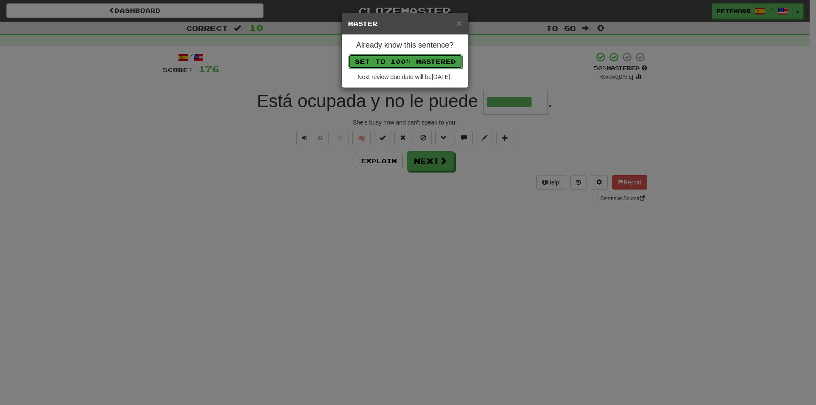
click at [374, 58] on button "Set to 100% Mastered" at bounding box center [405, 61] width 114 height 14
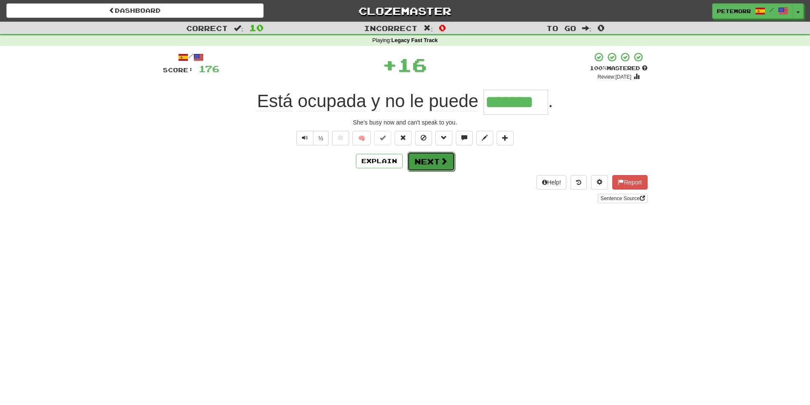
click at [433, 165] on button "Next" at bounding box center [431, 162] width 48 height 20
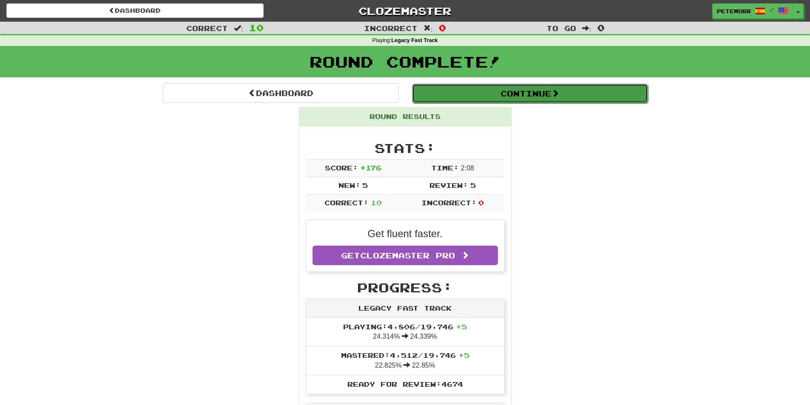
click at [464, 89] on button "Continue" at bounding box center [530, 94] width 236 height 20
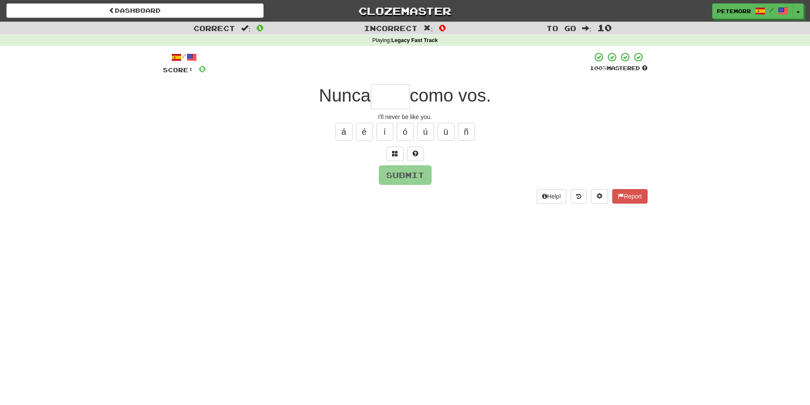
click at [399, 97] on input "text" at bounding box center [390, 96] width 39 height 25
click at [363, 133] on button "é" at bounding box center [364, 132] width 17 height 18
type input "****"
click at [410, 177] on button "Submit" at bounding box center [405, 176] width 53 height 20
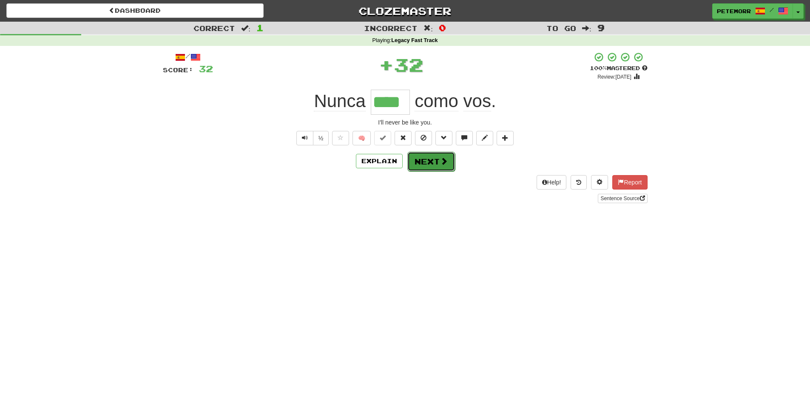
click at [428, 167] on button "Next" at bounding box center [431, 162] width 48 height 20
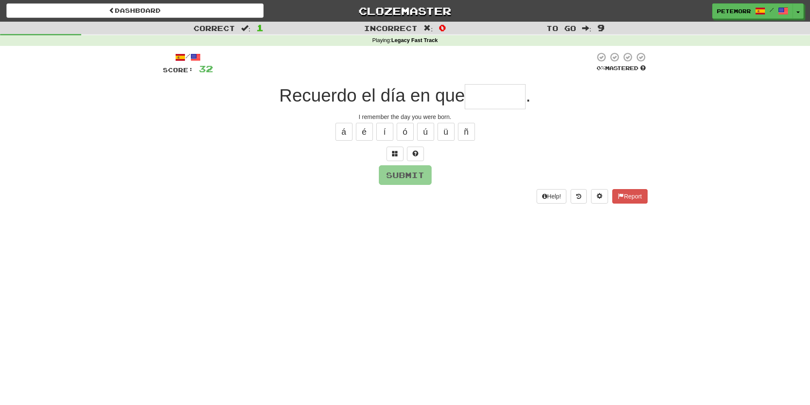
click at [506, 105] on input "text" at bounding box center [494, 96] width 61 height 25
type input "*******"
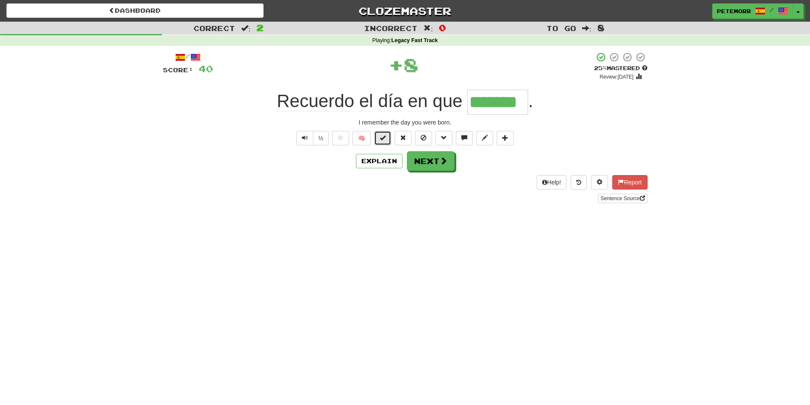
click at [382, 136] on span at bounding box center [382, 138] width 6 height 6
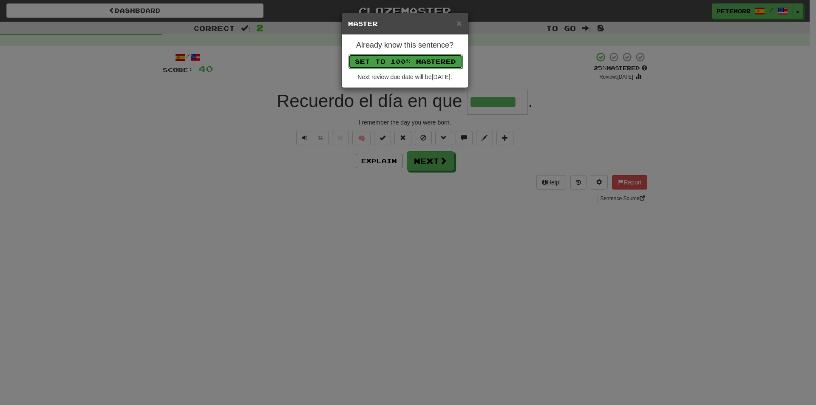
click at [398, 63] on button "Set to 100% Mastered" at bounding box center [405, 61] width 114 height 14
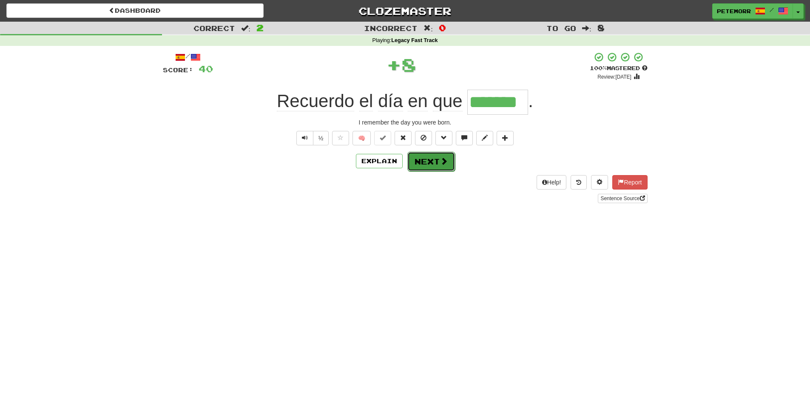
click at [431, 164] on button "Next" at bounding box center [431, 162] width 48 height 20
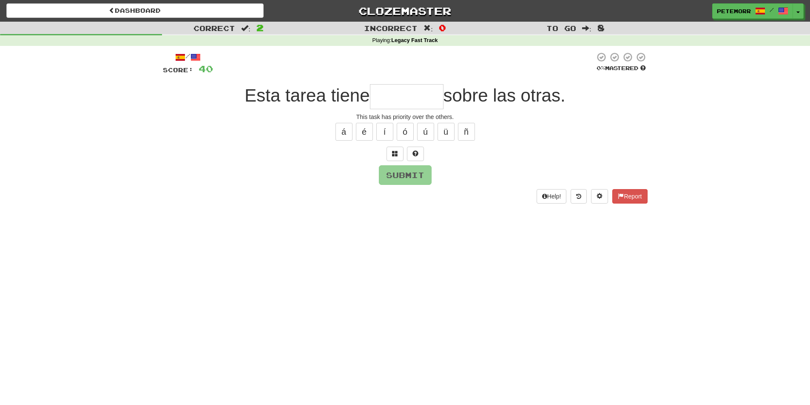
click at [390, 99] on input "text" at bounding box center [407, 96] width 74 height 25
type input "*********"
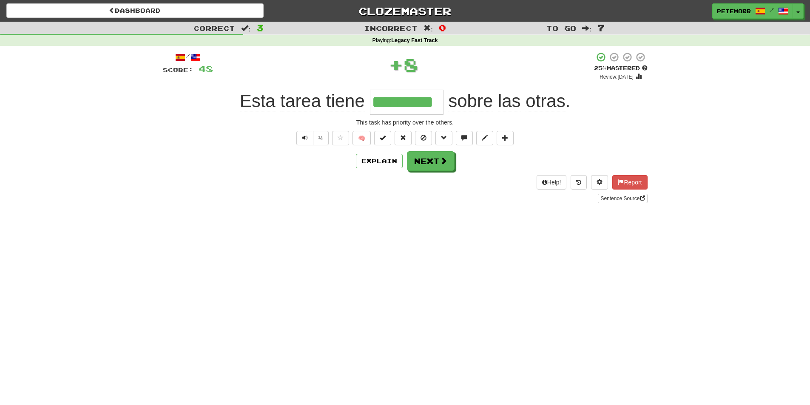
click at [374, 141] on span "🧠" at bounding box center [422, 137] width 185 height 7
click at [377, 138] on button at bounding box center [382, 138] width 17 height 14
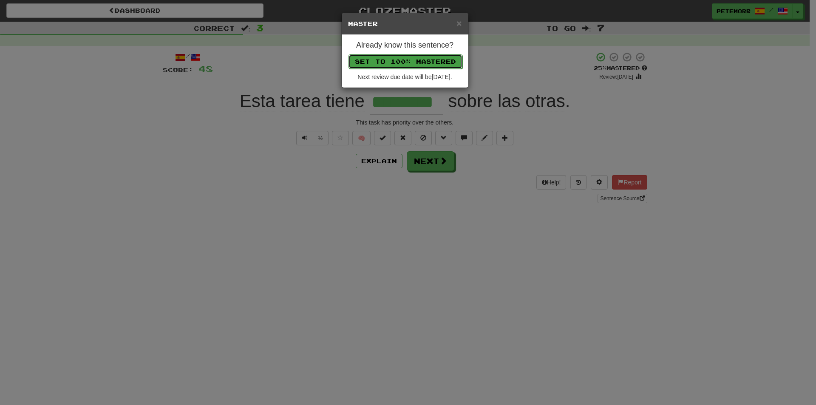
click at [399, 62] on button "Set to 100% Mastered" at bounding box center [405, 61] width 114 height 14
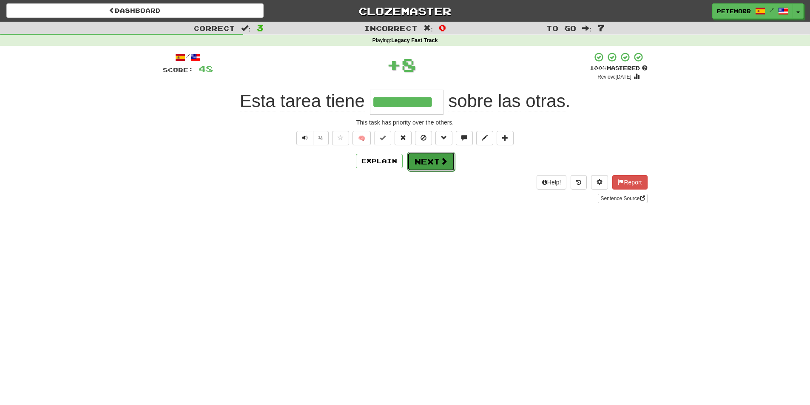
click at [435, 165] on button "Next" at bounding box center [431, 162] width 48 height 20
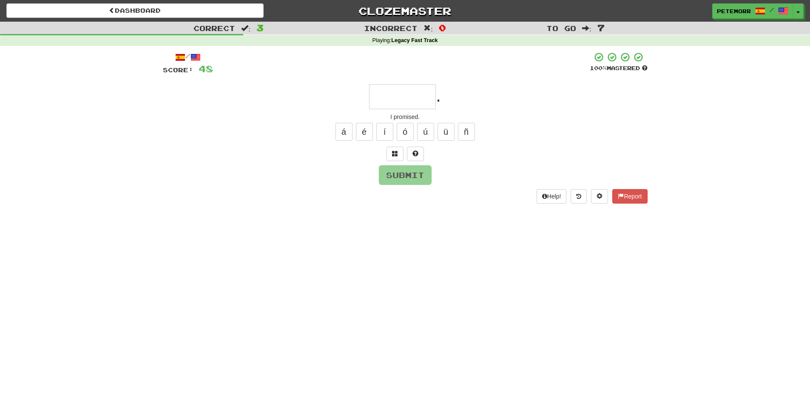
click at [405, 89] on input "text" at bounding box center [402, 96] width 67 height 25
click at [388, 135] on button "í" at bounding box center [384, 132] width 17 height 18
click at [400, 172] on button "Submit" at bounding box center [405, 175] width 53 height 20
type input "*******"
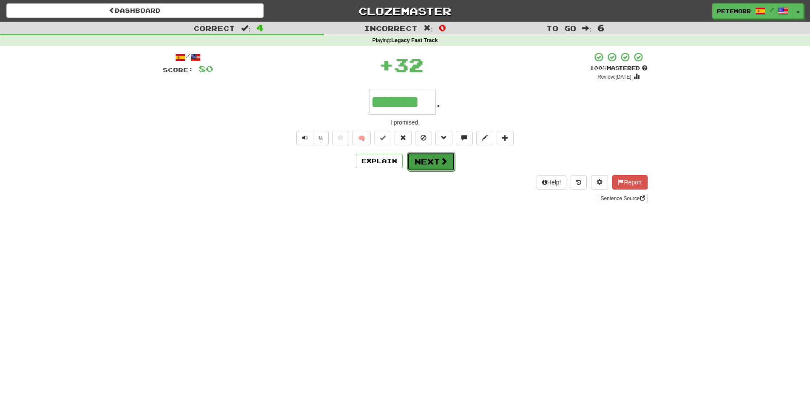
click at [426, 159] on button "Next" at bounding box center [431, 162] width 48 height 20
click at [426, 145] on div "½ 🧠" at bounding box center [405, 138] width 484 height 14
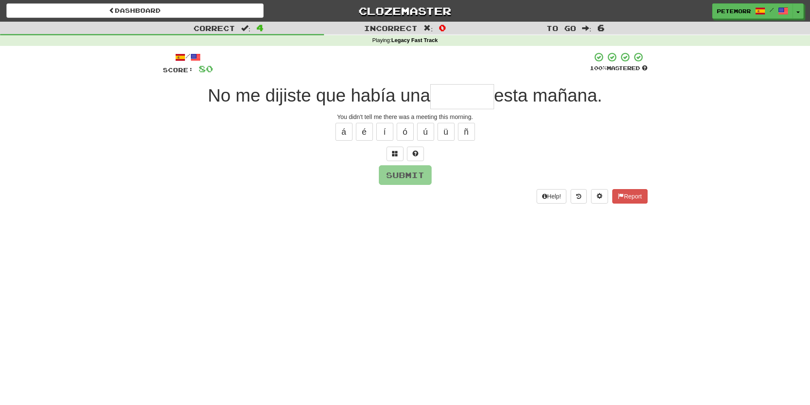
click at [480, 175] on div "Submit" at bounding box center [405, 175] width 484 height 20
click at [458, 105] on input "text" at bounding box center [462, 96] width 64 height 25
click at [460, 100] on input "text" at bounding box center [462, 96] width 64 height 25
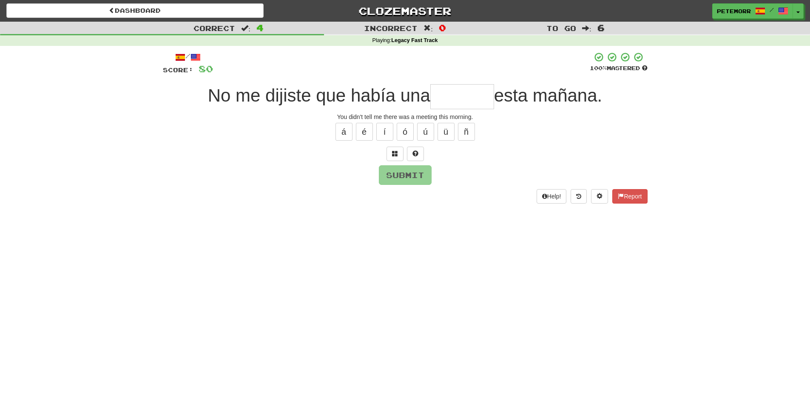
click at [460, 100] on input "text" at bounding box center [462, 96] width 64 height 25
click at [412, 128] on button "ó" at bounding box center [404, 132] width 17 height 18
type input "*******"
click at [412, 173] on button "Submit" at bounding box center [405, 176] width 53 height 20
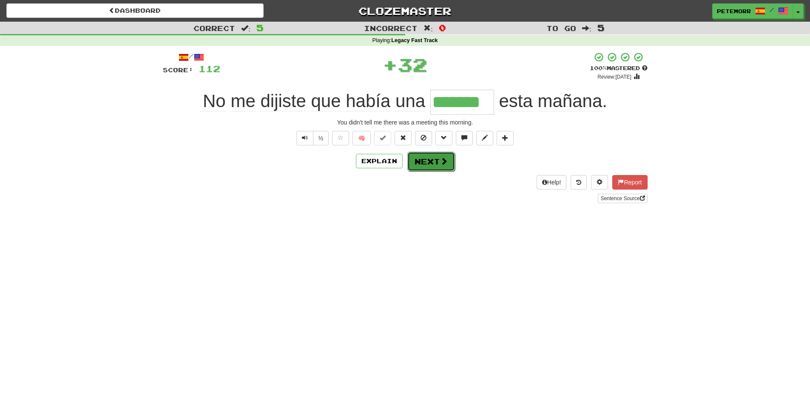
click at [445, 161] on span at bounding box center [444, 161] width 8 height 8
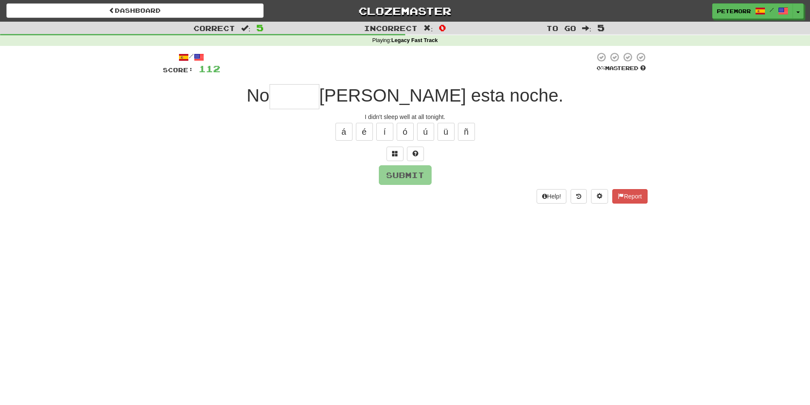
click at [319, 97] on input "text" at bounding box center [294, 96] width 50 height 25
click at [386, 130] on button "í" at bounding box center [384, 132] width 17 height 18
type input "*****"
click at [425, 176] on button "Submit" at bounding box center [405, 176] width 53 height 20
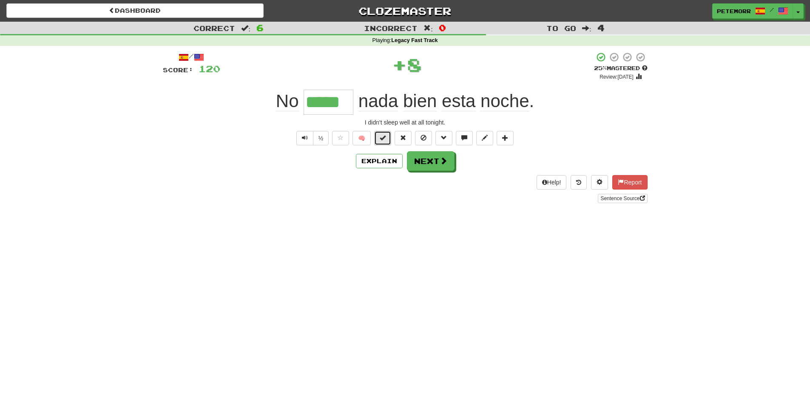
click at [390, 138] on button at bounding box center [382, 138] width 17 height 14
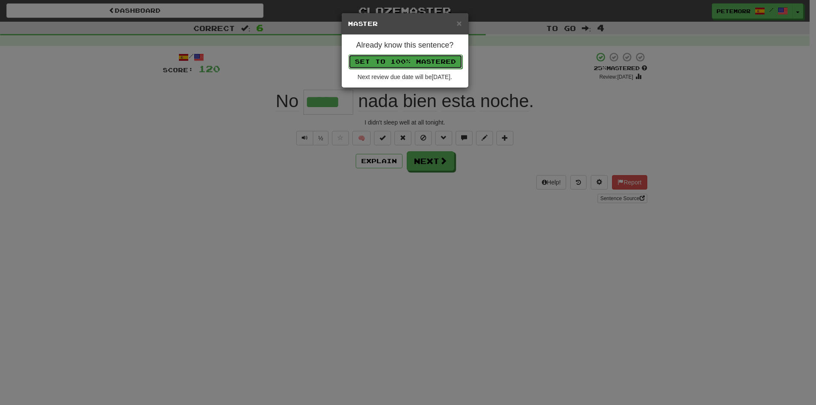
click at [411, 59] on button "Set to 100% Mastered" at bounding box center [405, 61] width 114 height 14
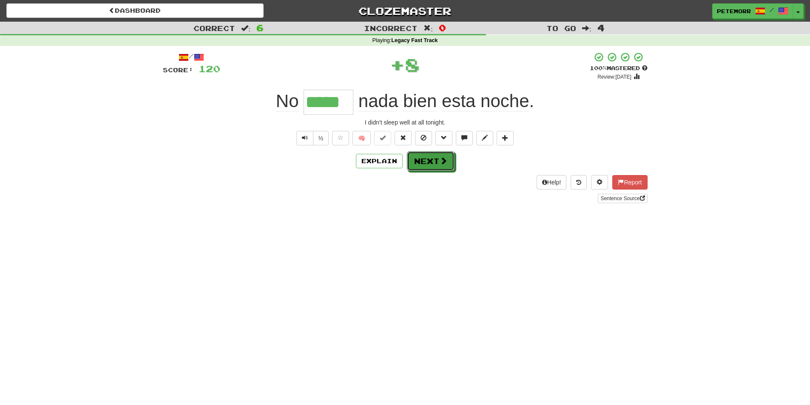
click at [425, 158] on button "Next" at bounding box center [431, 161] width 48 height 20
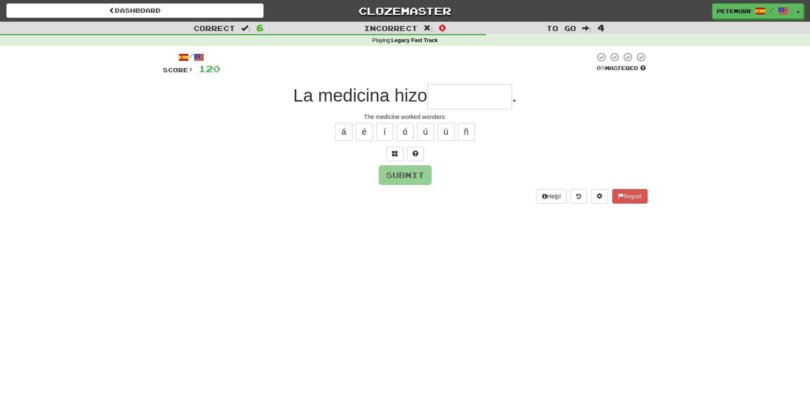
click at [491, 100] on input "text" at bounding box center [469, 96] width 85 height 25
type input "**********"
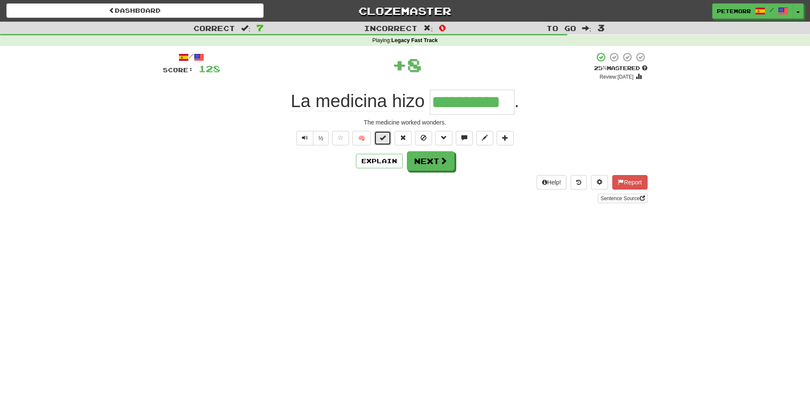
click at [380, 140] on span at bounding box center [382, 138] width 6 height 6
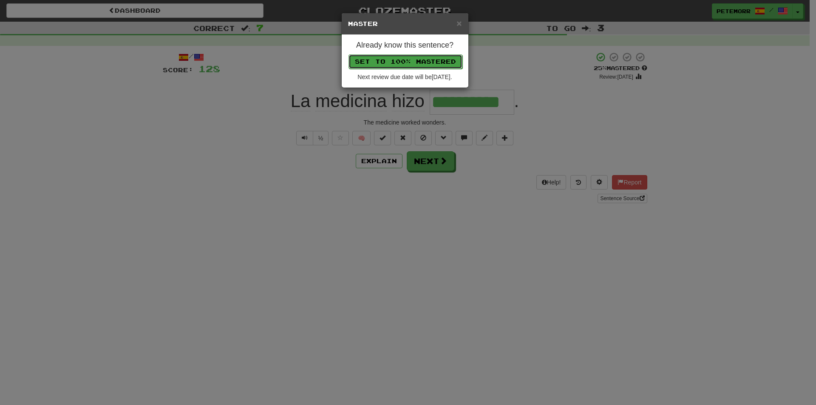
click at [403, 58] on button "Set to 100% Mastered" at bounding box center [405, 61] width 114 height 14
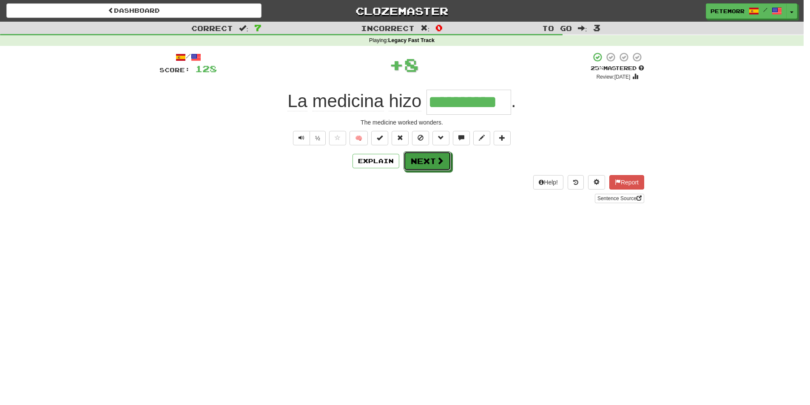
click at [433, 162] on button "Next" at bounding box center [427, 161] width 48 height 20
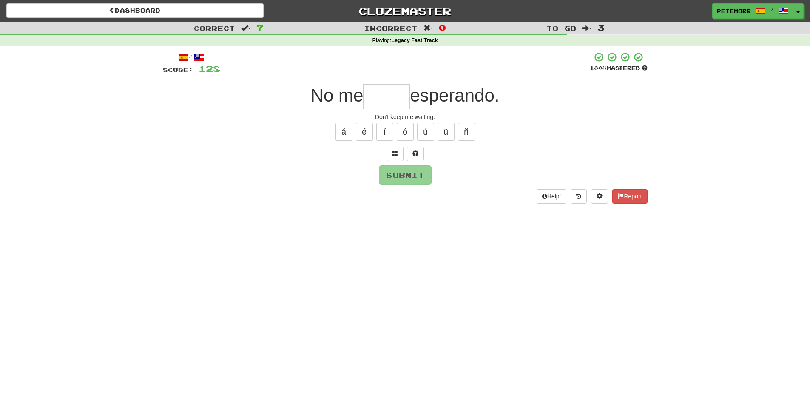
click at [380, 102] on input "text" at bounding box center [386, 96] width 47 height 25
type input "*"
click at [421, 148] on button at bounding box center [415, 154] width 17 height 14
type input "*****"
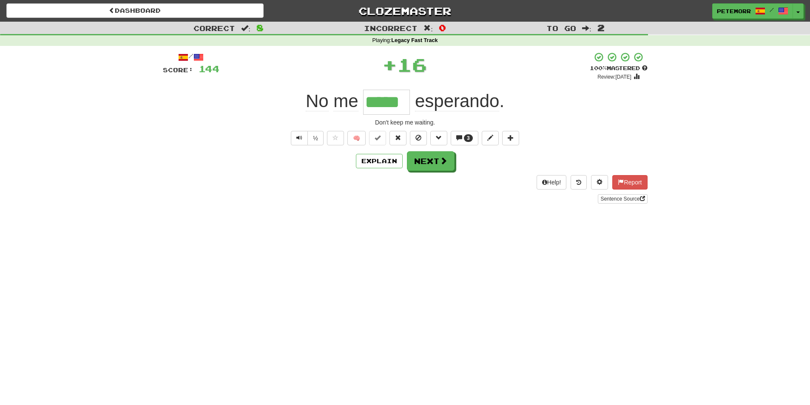
click at [438, 151] on div "/ Score: 144 + 16 100 % Mastered Review: 2026-02-14 No me ***** esperando . Don…" at bounding box center [405, 127] width 484 height 151
click at [437, 160] on button "Next" at bounding box center [431, 162] width 48 height 20
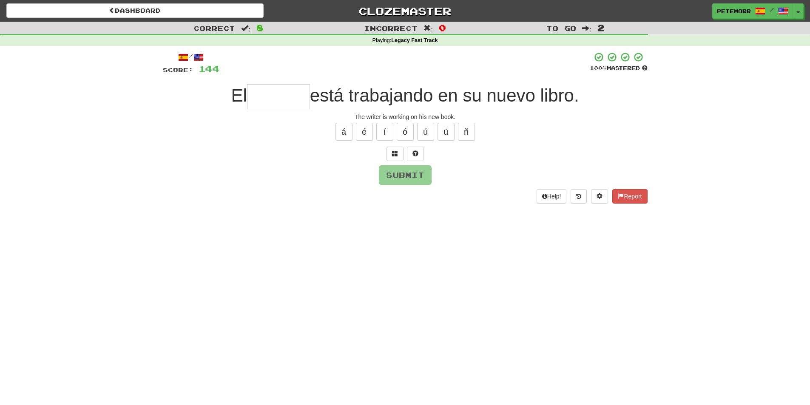
click at [296, 95] on input "text" at bounding box center [278, 96] width 63 height 25
type input "********"
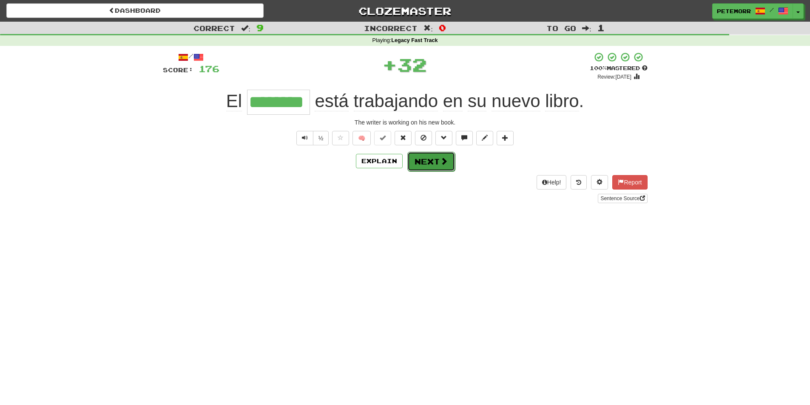
click at [435, 160] on button "Next" at bounding box center [431, 162] width 48 height 20
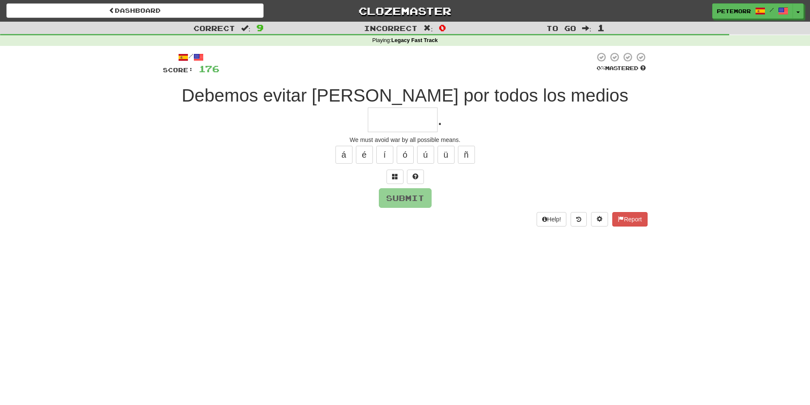
click at [437, 108] on input "text" at bounding box center [403, 120] width 70 height 25
type input "*"
type input "********"
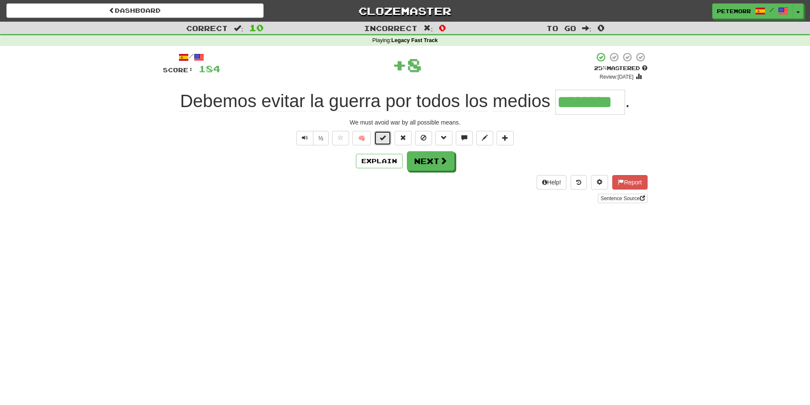
click at [385, 140] on span at bounding box center [382, 138] width 6 height 6
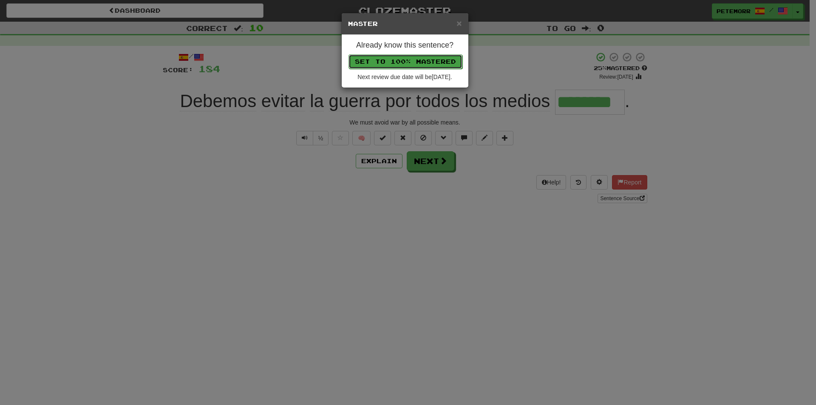
click at [398, 59] on button "Set to 100% Mastered" at bounding box center [405, 61] width 114 height 14
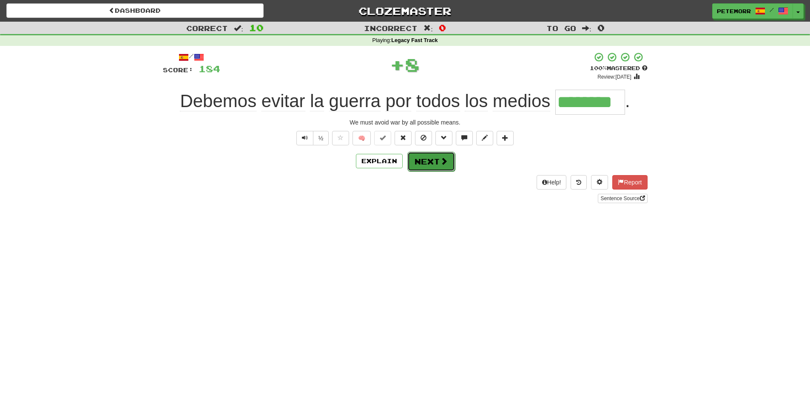
click at [440, 161] on span at bounding box center [444, 161] width 8 height 8
